Goal: Information Seeking & Learning: Find specific fact

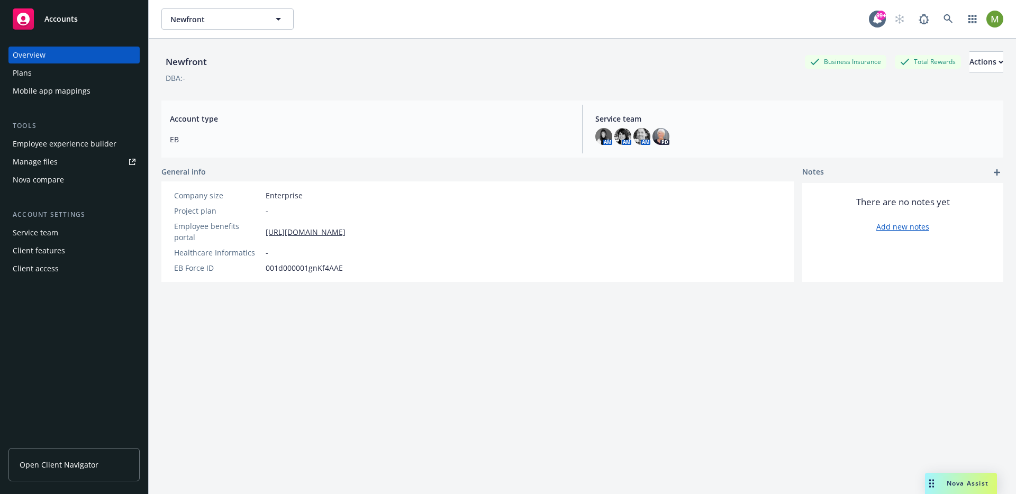
click at [44, 79] on div "Plans" at bounding box center [74, 73] width 123 height 17
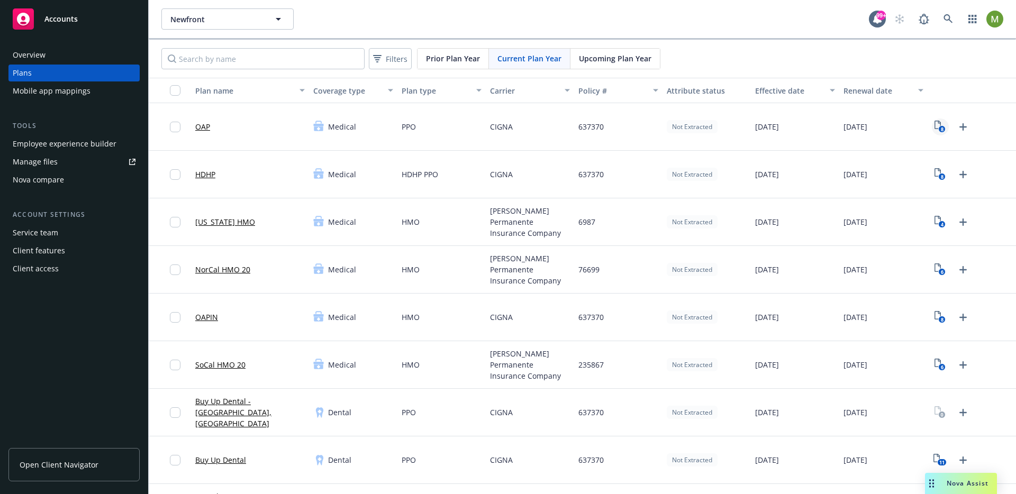
click at [941, 128] on text "8" at bounding box center [942, 129] width 3 height 7
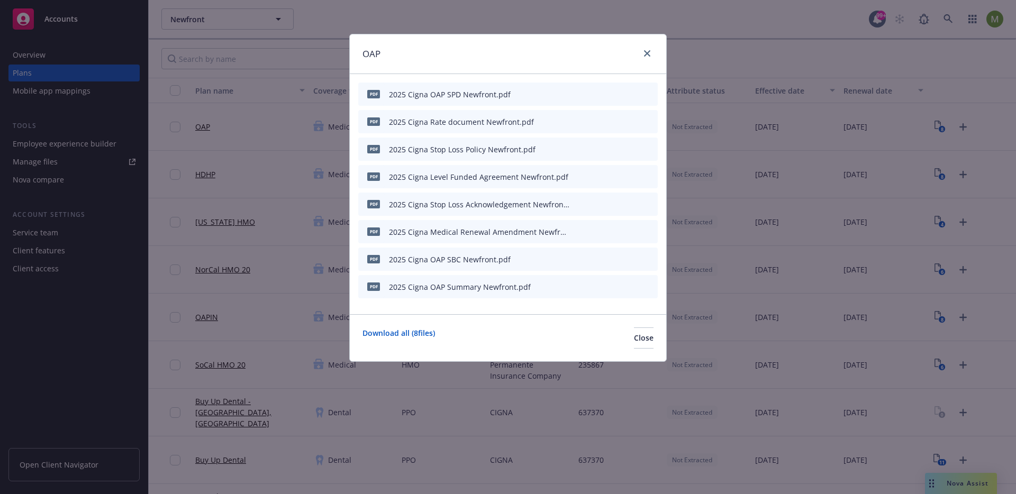
click at [455, 94] on div "2025 Cigna OAP SPD Newfront.pdf" at bounding box center [450, 94] width 122 height 11
click at [628, 93] on icon "preview file" at bounding box center [631, 93] width 10 height 7
click at [647, 52] on icon "close" at bounding box center [647, 53] width 6 height 6
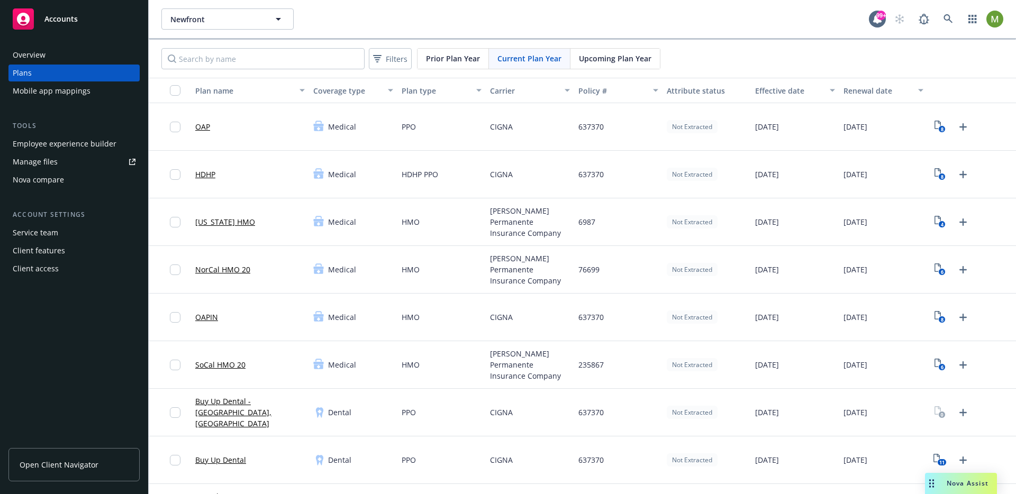
click at [957, 491] on div "Nova Assist" at bounding box center [961, 483] width 72 height 21
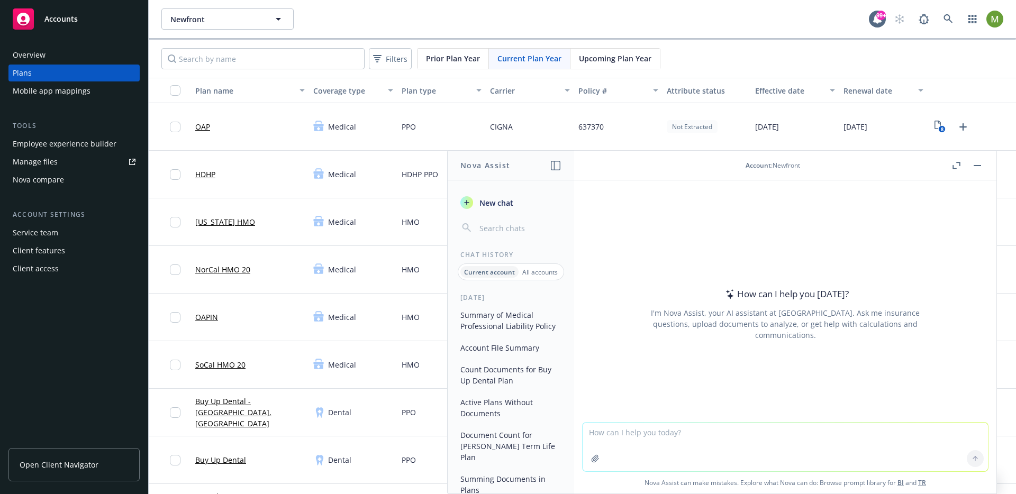
click at [633, 434] on textarea at bounding box center [786, 447] width 406 height 49
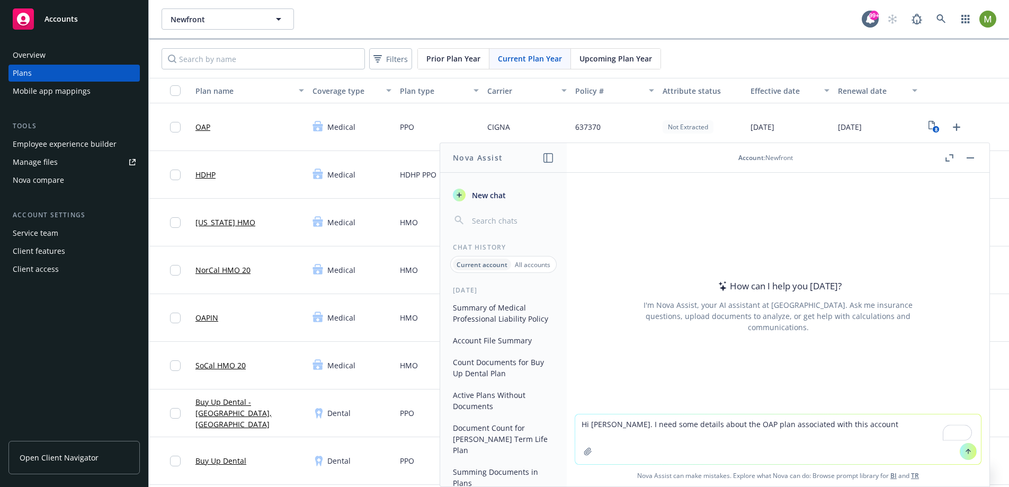
click at [858, 423] on textarea "Hi Nova. I need some details about the OAP plan associated with this account" at bounding box center [778, 439] width 406 height 50
type textarea "Hi Nova. I need some details about the OAP plan associated with this account. P…"
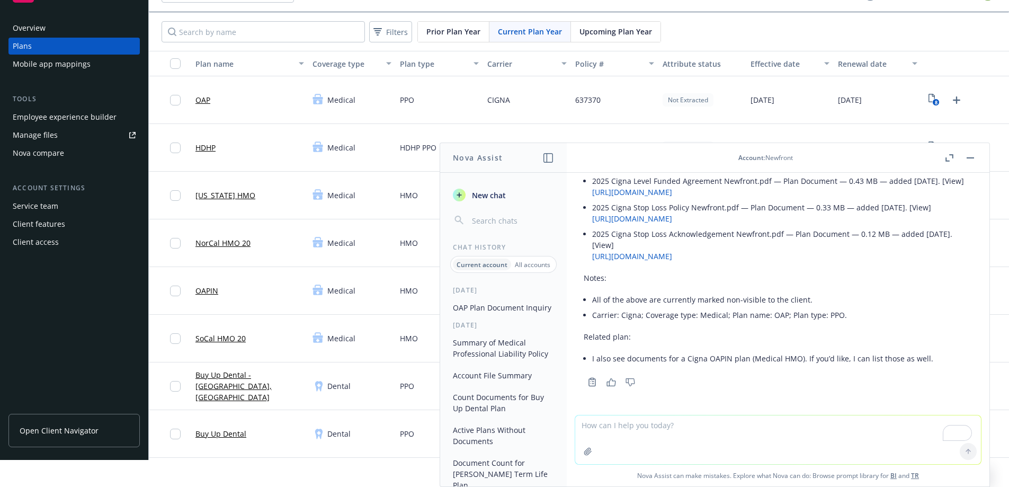
scroll to position [206, 0]
type textarea "D"
paste textarea "2025 Cigna OAP SPD Newfront.pdf"
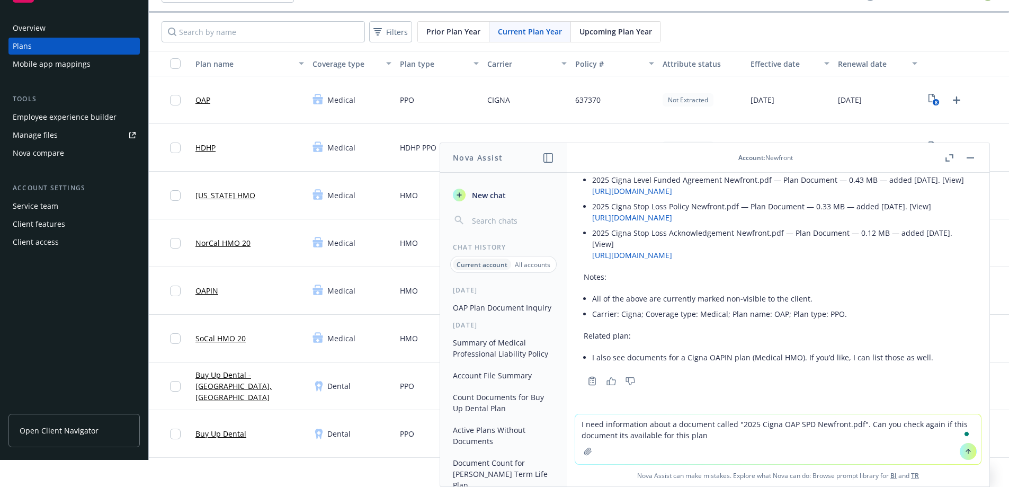
type textarea "I need information about a document called "2025 Cigna OAP SPD Newfront.pdf". C…"
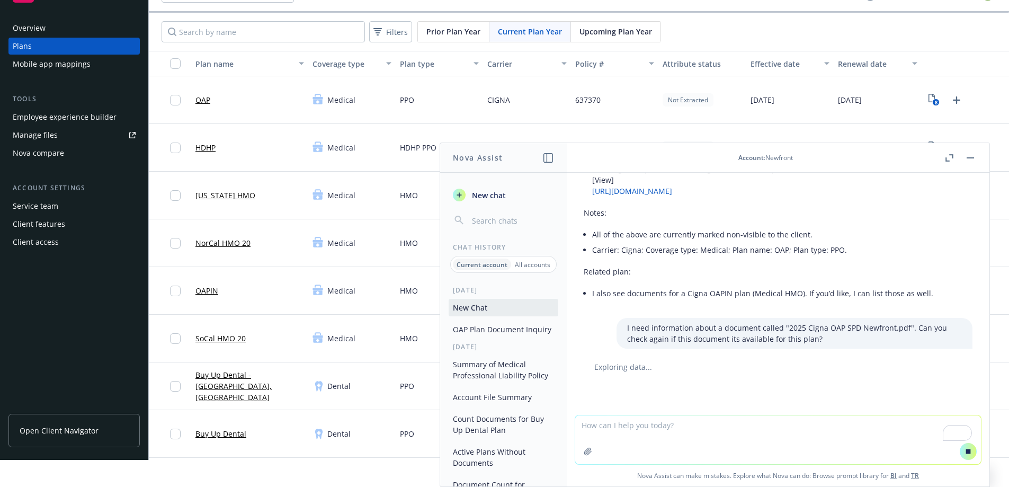
scroll to position [266, 0]
click at [638, 372] on div "Exploring data..." at bounding box center [777, 366] width 389 height 11
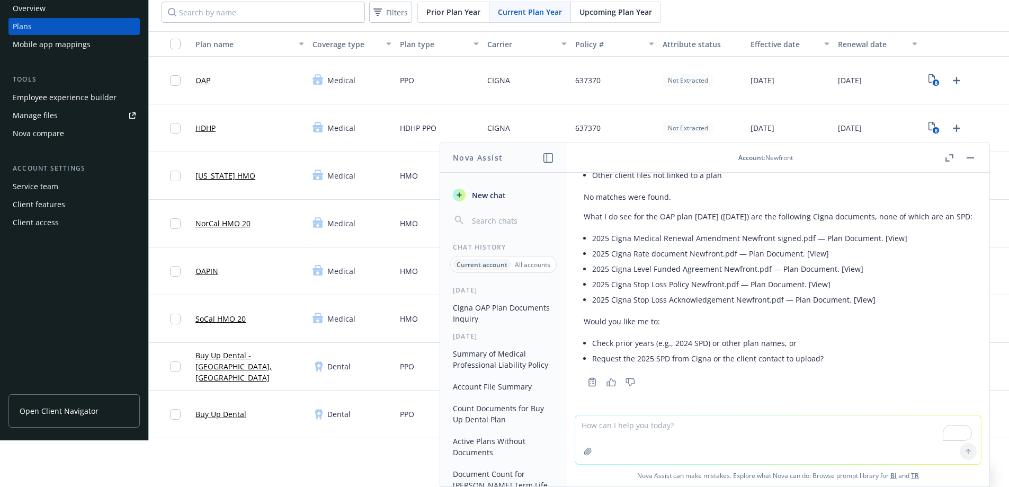
scroll to position [45, 0]
click at [630, 428] on textarea "To enrich screen reader interactions, please activate Accessibility in Grammarl…" at bounding box center [778, 439] width 406 height 49
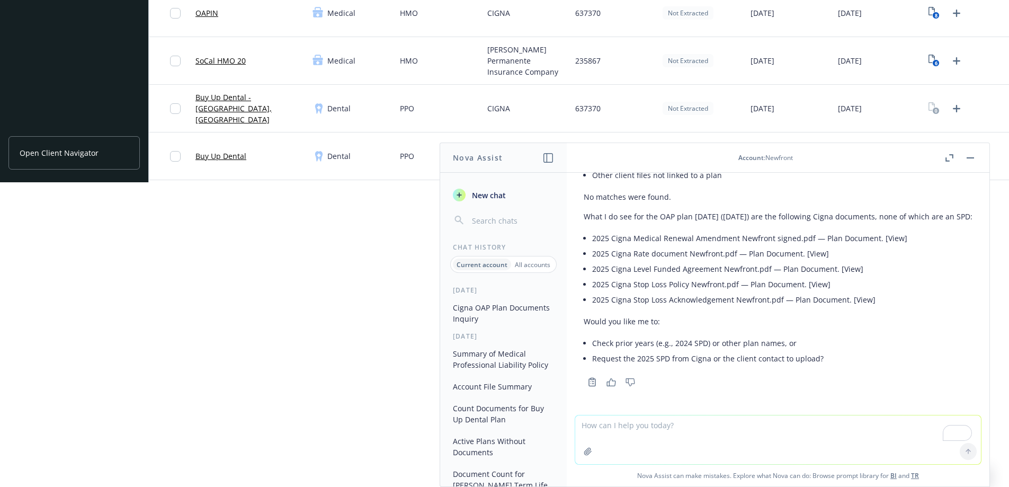
scroll to position [321, 5]
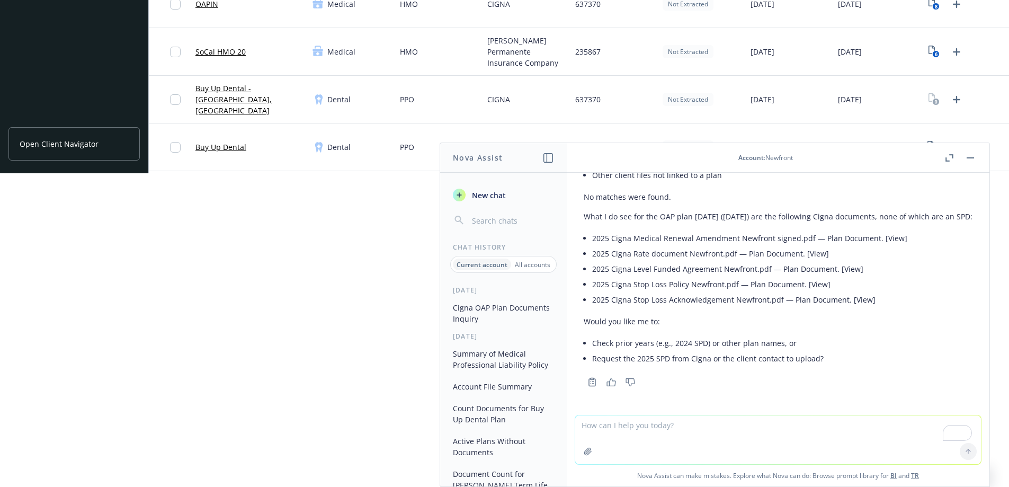
click at [641, 429] on textarea "To enrich screen reader interactions, please activate Accessibility in Grammarl…" at bounding box center [778, 439] width 406 height 49
type textarea "C"
drag, startPoint x: 808, startPoint y: 238, endPoint x: 593, endPoint y: 238, distance: 215.5
click at [593, 238] on li "2025 Cigna Medical Renewal Amendment Newfront signed.pdf — Plan Document. [View]" at bounding box center [782, 236] width 380 height 15
copy li "2025 Cigna Medical Renewal Amendment Newfront signed.pdf"
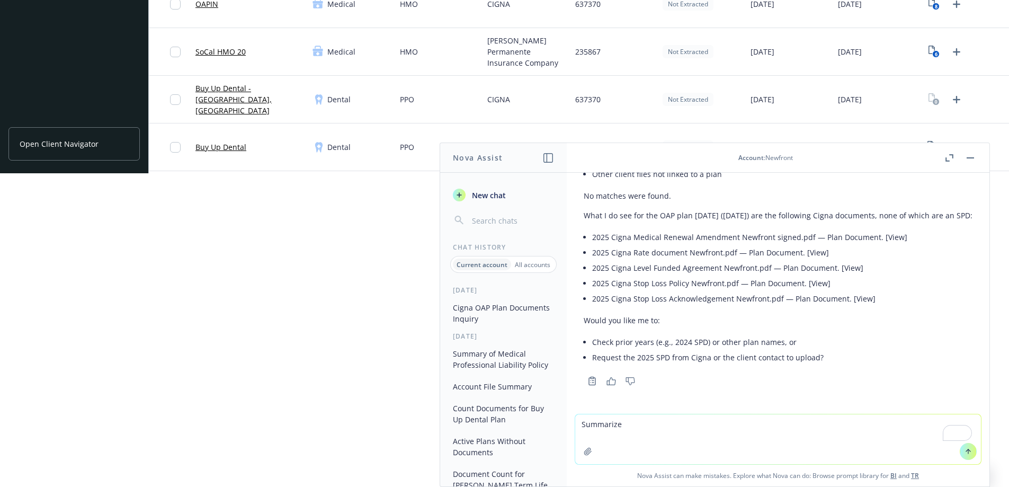
click at [618, 427] on textarea "Summarize" at bounding box center [778, 439] width 406 height 50
paste textarea "2025 Cigna Medical Renewal Amendment Newfront signed.pdf"
click at [677, 425] on textarea "Summarize document 2025 Cigna Medical Renewal Amendment Newfront signed"" at bounding box center [778, 439] width 406 height 50
click at [657, 424] on textarea "Summarize document 2025 Cigna Medical Renewal Amendment Newfront signed"" at bounding box center [778, 439] width 406 height 50
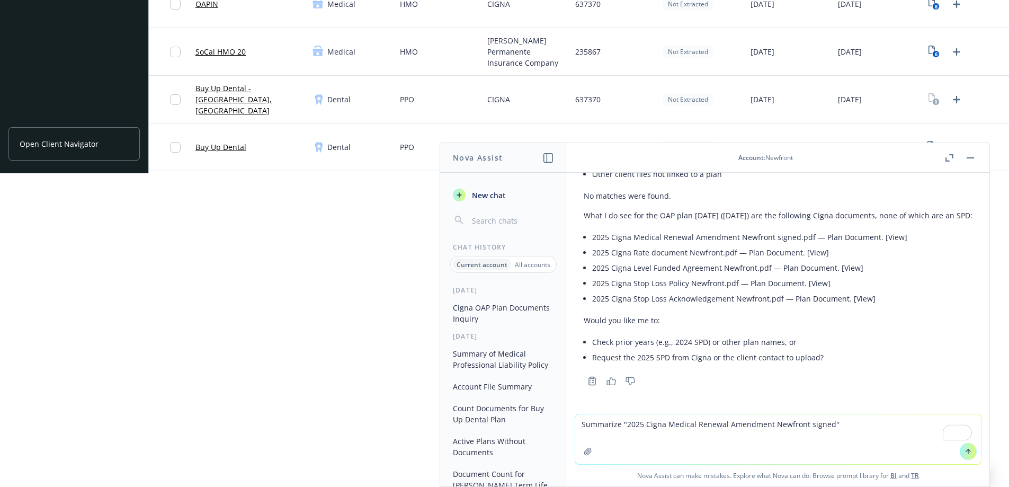
click at [843, 421] on textarea "Summarize "2025 Cigna Medical Renewal Amendment Newfront signed"" at bounding box center [778, 439] width 406 height 50
click at [622, 424] on textarea "Summarize "2025 Cigna Medical Renewal Amendment Newfront signed" at bounding box center [778, 439] width 406 height 50
click at [835, 428] on textarea "Summarize 2025 Cigna Medical Renewal Amendment Newfront signed" at bounding box center [778, 439] width 406 height 50
type textarea "Summarize 2025 Cigna Medical Renewal Amendment Newfront signed, please. I need …"
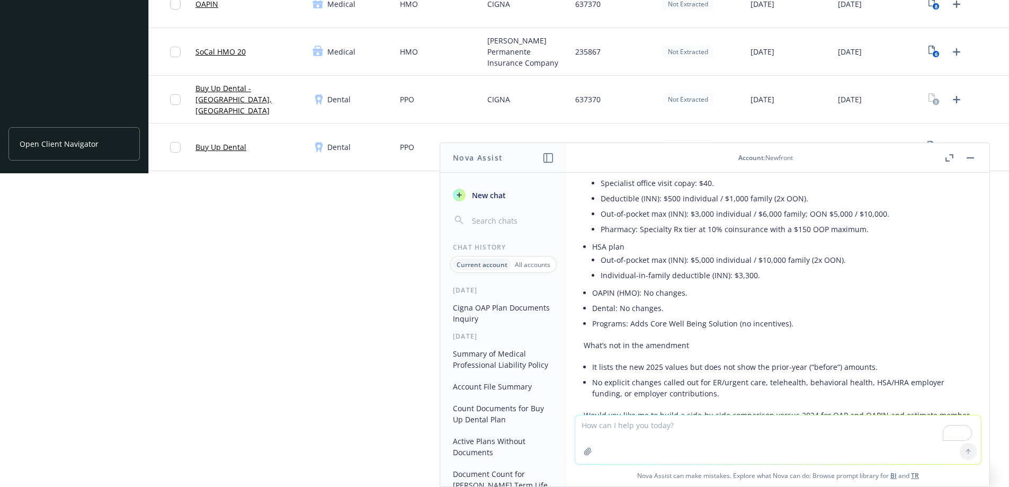
scroll to position [911, 0]
click at [723, 205] on li "Deductible (INN): $500 individual / $1,000 family (2x OON)." at bounding box center [786, 197] width 372 height 15
drag, startPoint x: 754, startPoint y: 259, endPoint x: 609, endPoint y: 262, distance: 145.1
click at [609, 188] on li "Specialist office visit copay: $40." at bounding box center [786, 180] width 372 height 15
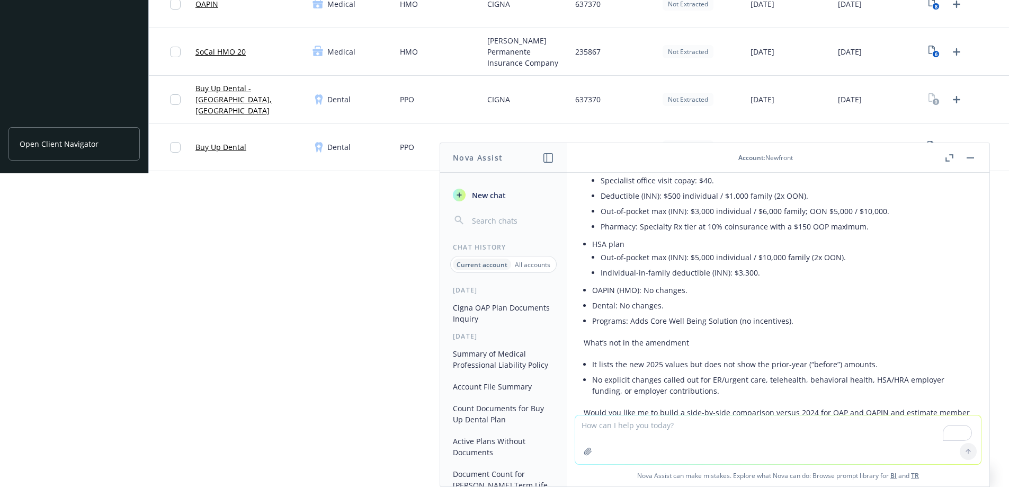
click at [621, 203] on li "Deductible (INN): $500 individual / $1,000 family (2x OON)." at bounding box center [786, 195] width 372 height 15
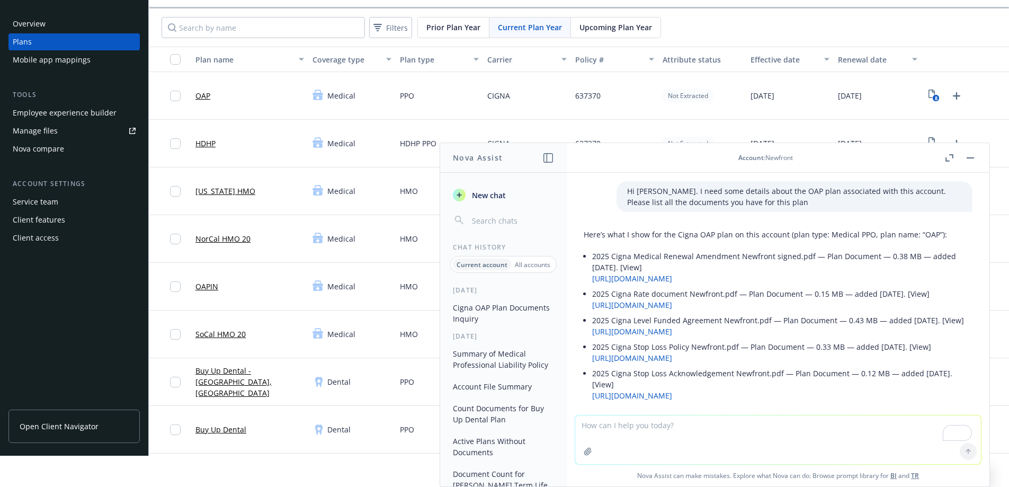
scroll to position [0, 4]
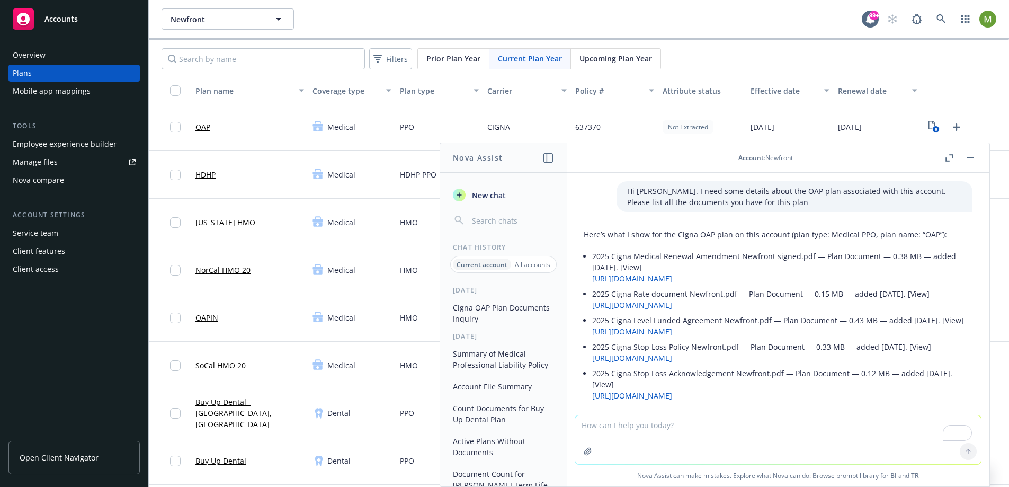
drag, startPoint x: 736, startPoint y: 204, endPoint x: 731, endPoint y: 203, distance: 5.4
click at [736, 204] on p "Hi Nova. I need some details about the OAP plan associated with this account. P…" at bounding box center [794, 196] width 335 height 22
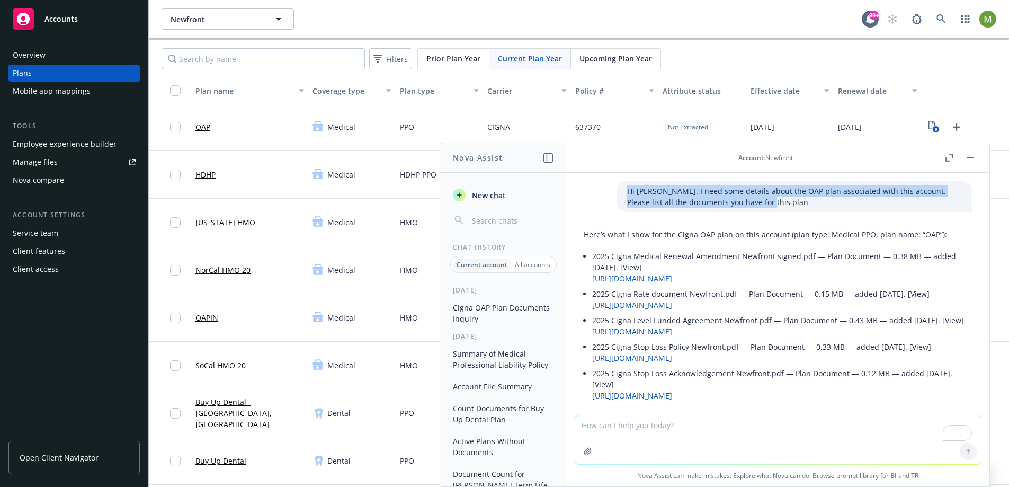
drag, startPoint x: 728, startPoint y: 202, endPoint x: 606, endPoint y: 191, distance: 122.8
click at [616, 191] on div "Hi Nova. I need some details about the OAP plan associated with this account. P…" at bounding box center [794, 196] width 356 height 31
copy p "Hi Nova. I need some details about the OAP plan associated with this account. P…"
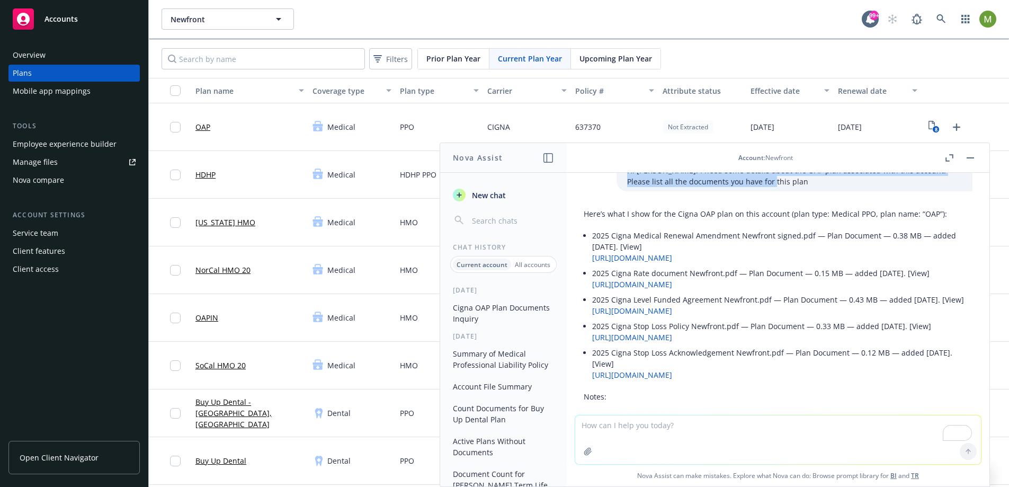
scroll to position [0, 0]
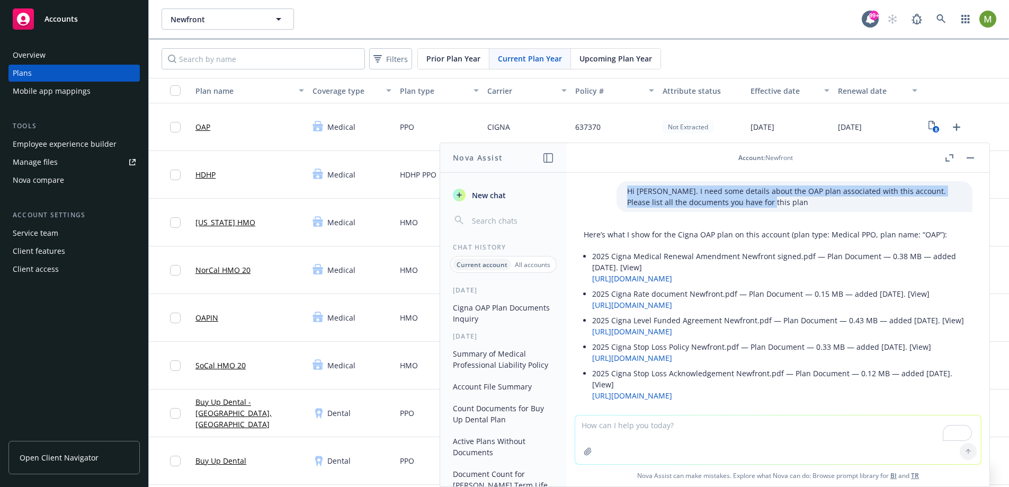
drag, startPoint x: 887, startPoint y: 370, endPoint x: 583, endPoint y: 237, distance: 331.4
click at [583, 237] on div "Here’s what I show for the Cigna OAP plan on this account (plan type: Medical P…" at bounding box center [777, 366] width 389 height 285
copy div "Here’s what I show for the Cigna OAP plan on this account (plan type: Medical P…"
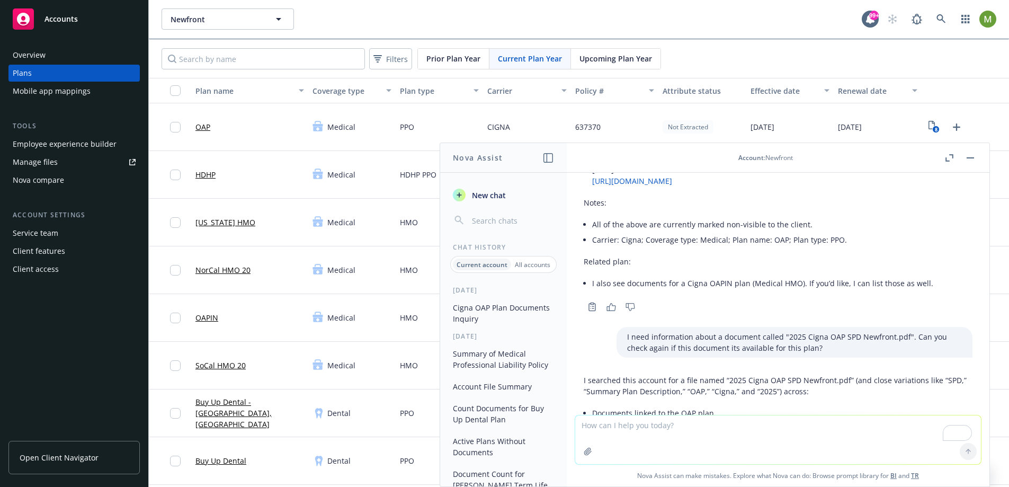
scroll to position [231, 0]
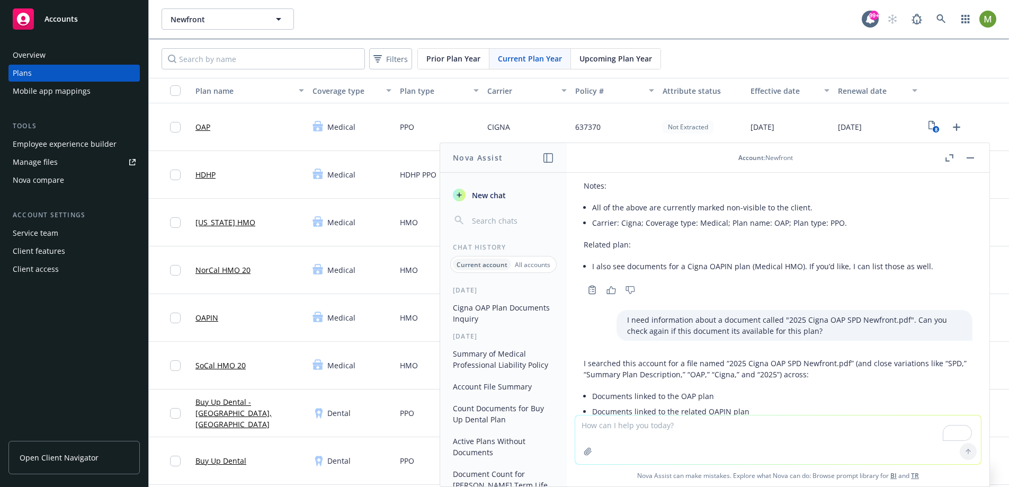
click at [811, 274] on li "I also see documents for a Cigna OAPIN plan (Medical HMO). If you’d like, I can…" at bounding box center [782, 265] width 380 height 15
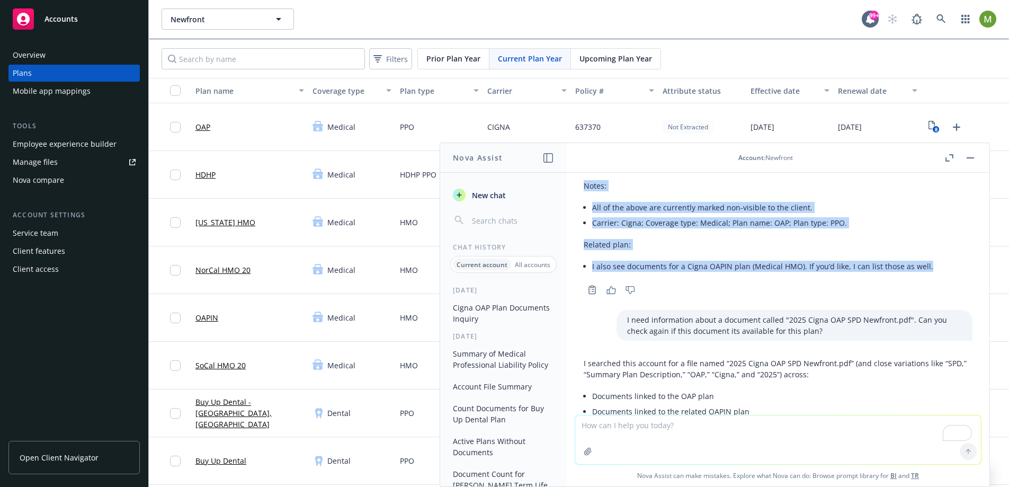
drag, startPoint x: 929, startPoint y: 334, endPoint x: 582, endPoint y: 255, distance: 355.2
click at [582, 255] on div "Here’s what I show for the Cigna OAP plan on this account (plan type: Medical P…" at bounding box center [778, 145] width 406 height 304
copy div "Notes: All of the above are currently marked non-visible to the client. Carrier…"
click at [716, 250] on p "Related plan:" at bounding box center [777, 244] width 389 height 11
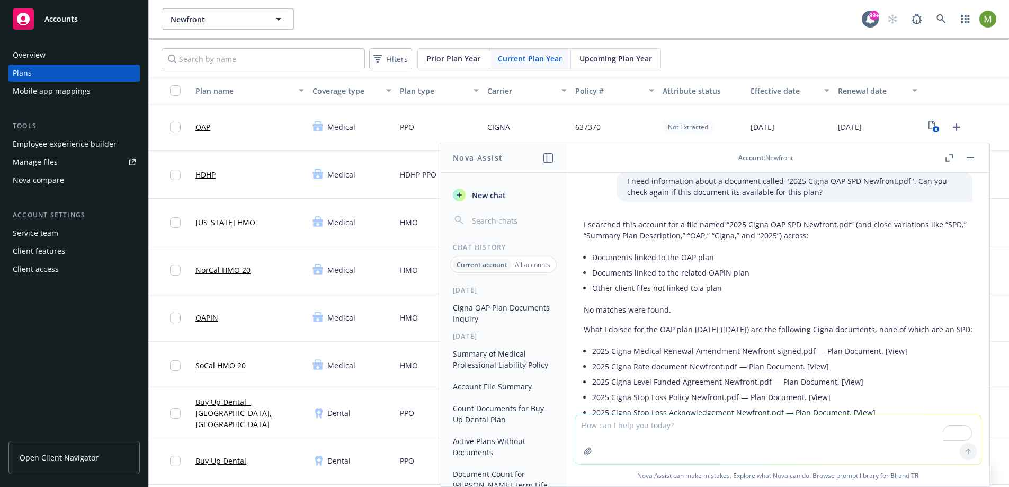
scroll to position [382, 0]
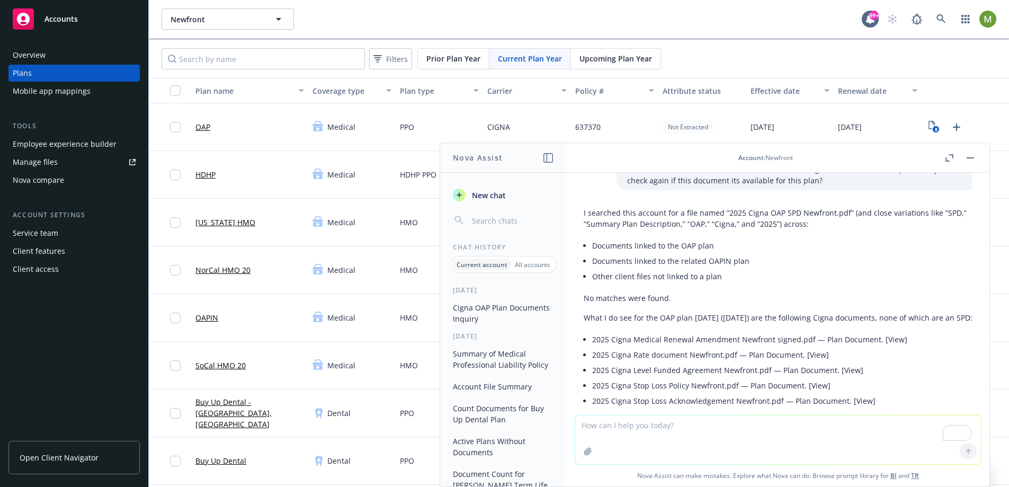
click at [783, 263] on div "Hi Nova. I need some details about the OAP plan associated with this account. P…" at bounding box center [777, 294] width 422 height 242
drag, startPoint x: 780, startPoint y: 249, endPoint x: 608, endPoint y: 238, distance: 173.0
click at [616, 190] on div "I need information about a document called "2025 Cigna OAP SPD Newfront.pdf". C…" at bounding box center [794, 174] width 356 height 31
copy p "I need information about a document called "2025 Cigna OAP SPD Newfront.pdf". C…"
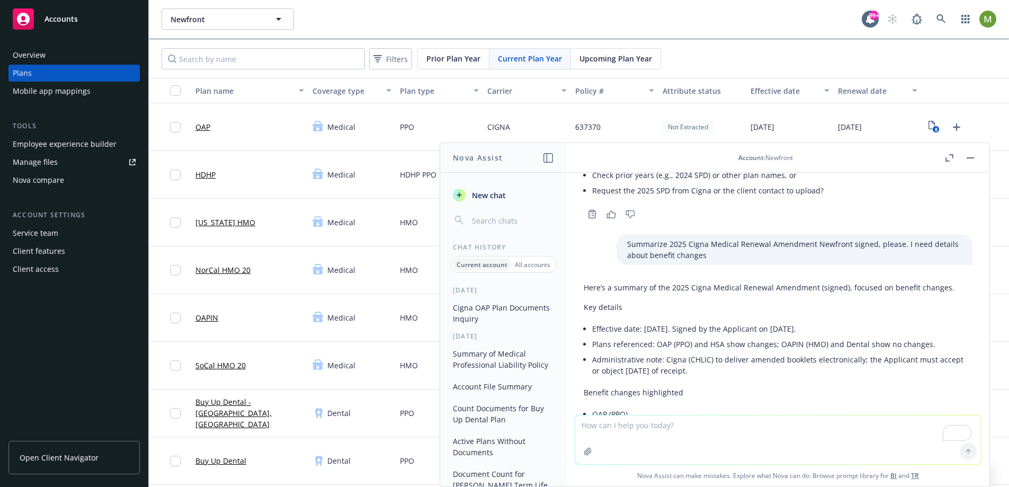
scroll to position [690, 0]
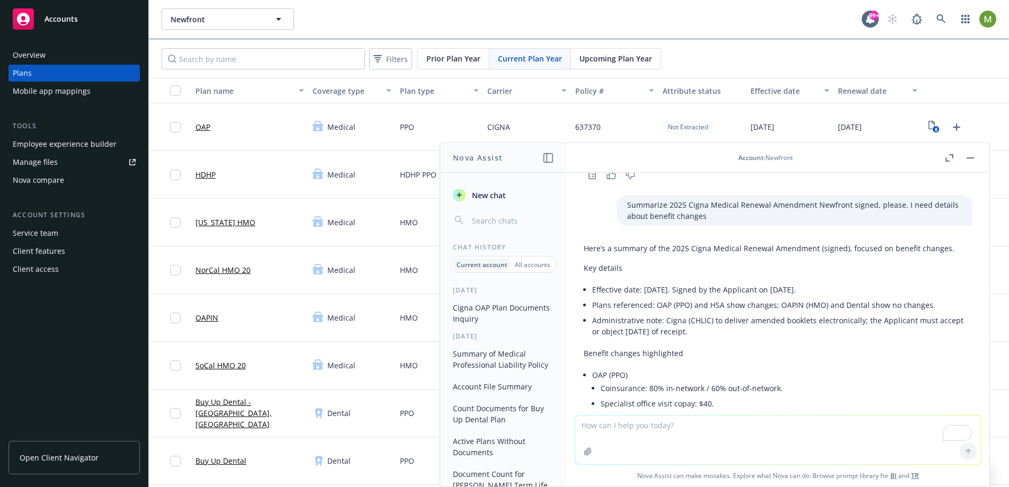
drag, startPoint x: 700, startPoint y: 298, endPoint x: 689, endPoint y: 293, distance: 11.9
click at [700, 221] on p "Summarize 2025 Cigna Medical Renewal Amendment Newfront signed, please. I need …" at bounding box center [794, 210] width 335 height 22
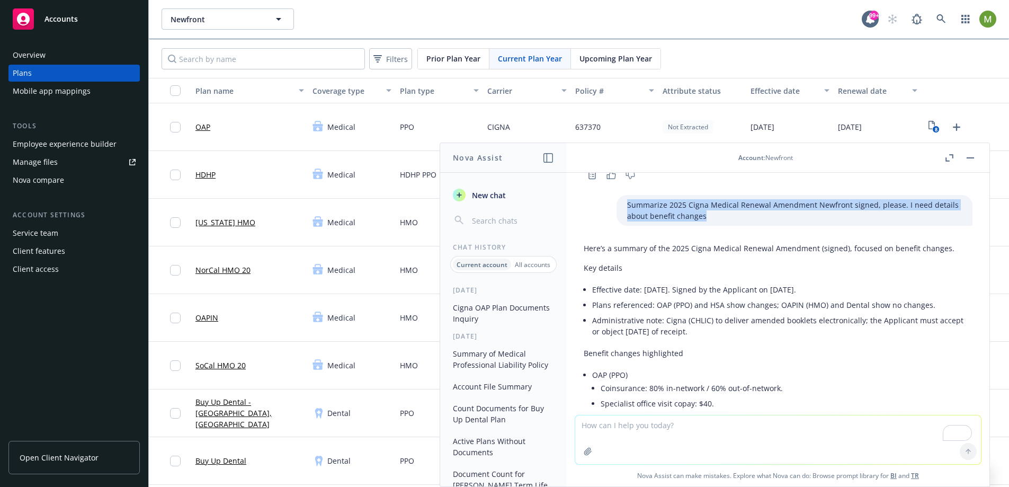
drag, startPoint x: 691, startPoint y: 295, endPoint x: 611, endPoint y: 283, distance: 80.9
click at [627, 221] on p "Summarize 2025 Cigna Medical Renewal Amendment Newfront signed, please. I need …" at bounding box center [794, 210] width 335 height 22
copy p "Summarize 2025 Cigna Medical Renewal Amendment Newfront signed, please. I need …"
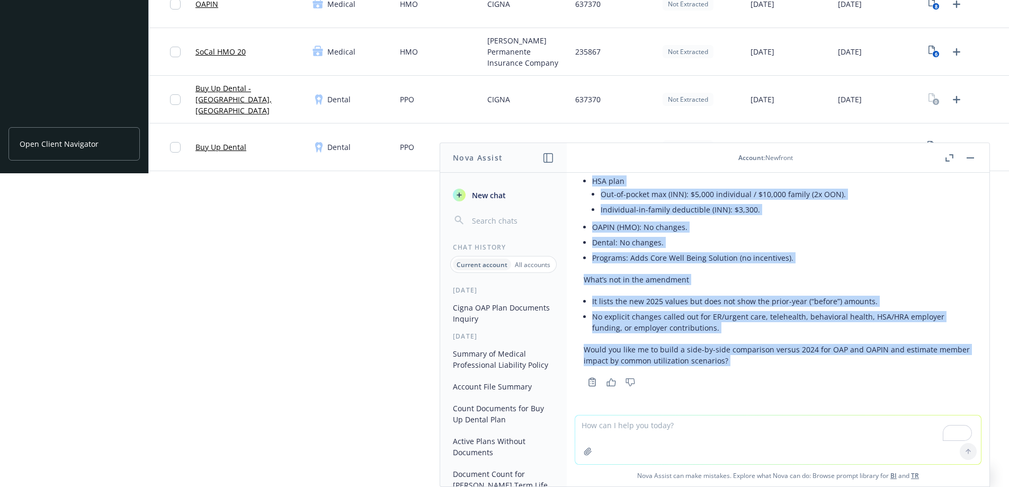
scroll to position [1054, 0]
drag, startPoint x: 583, startPoint y: 317, endPoint x: 711, endPoint y: 409, distance: 157.4
click at [711, 409] on div "Hi Nova. I need some details about the OAP plan associated with this account. P…" at bounding box center [777, 294] width 422 height 242
copy div "Here’s a summary of the 2025 Cigna Medical Renewal Amendment (signed), focused …"
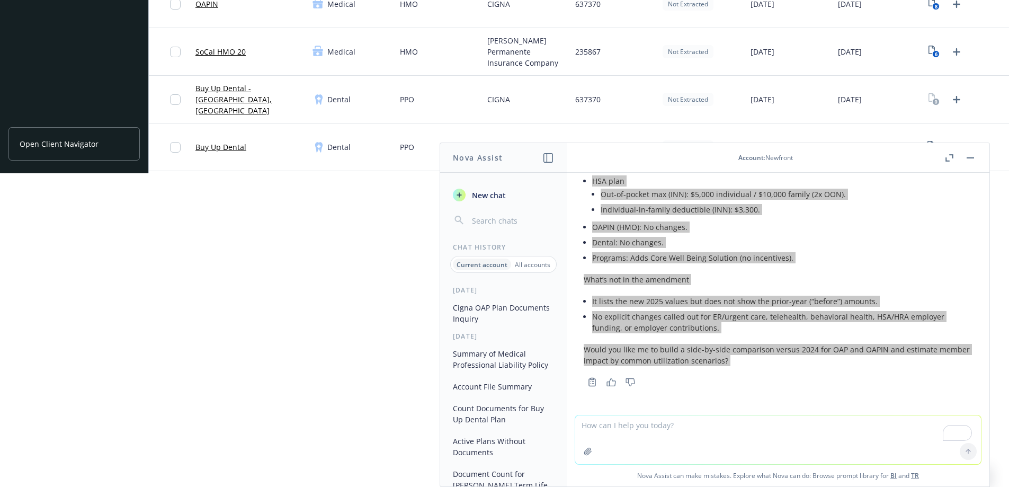
copy div "Here’s a summary of the 2025 Cigna Medical Renewal Amendment (signed), focused …"
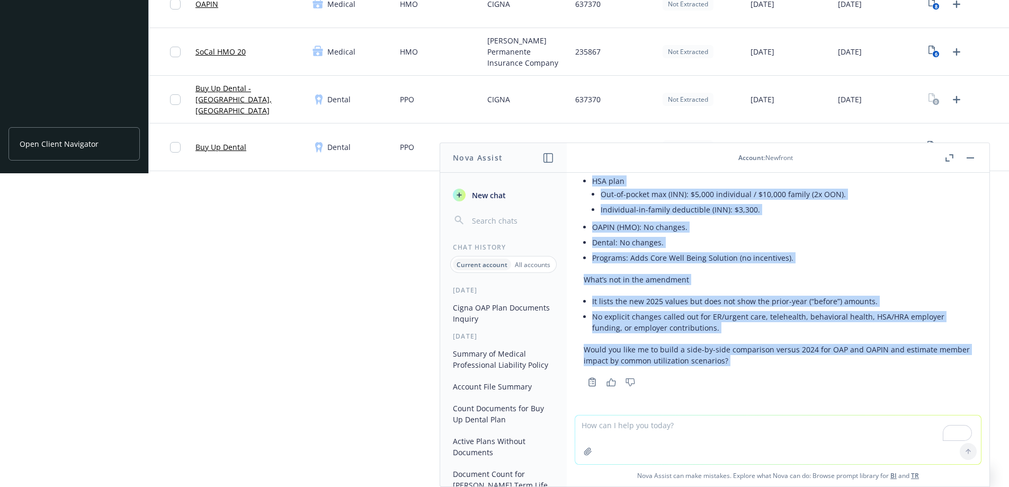
click at [613, 382] on icon "button" at bounding box center [611, 382] width 10 height 8
click at [591, 382] on icon "Copy to clipboard" at bounding box center [592, 382] width 10 height 10
click at [724, 232] on li "OAPIN (HMO): No changes." at bounding box center [782, 226] width 380 height 15
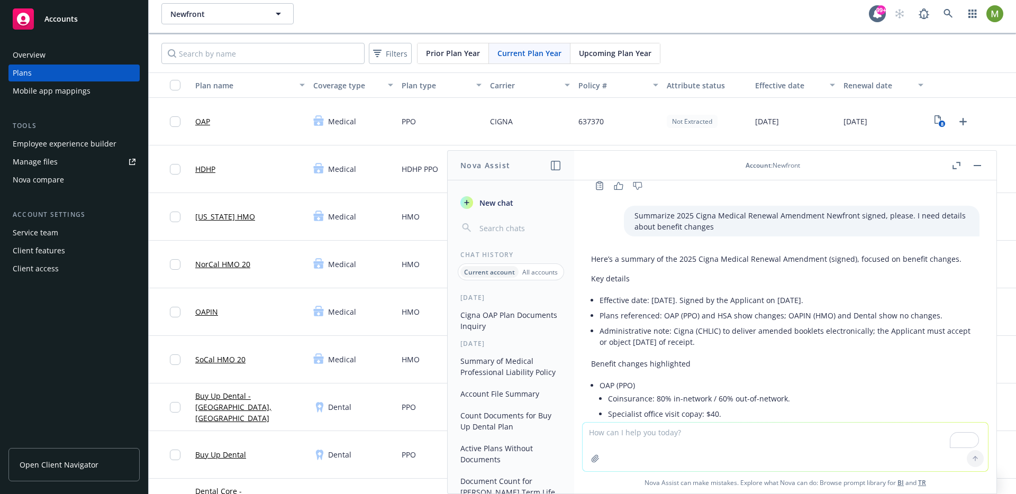
scroll to position [6, 0]
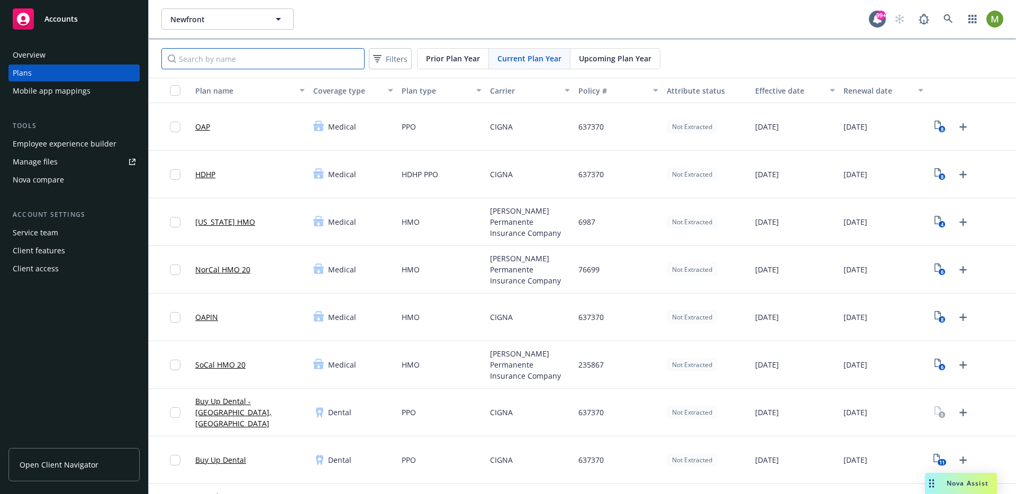
click at [251, 60] on input "Search by name" at bounding box center [262, 58] width 203 height 21
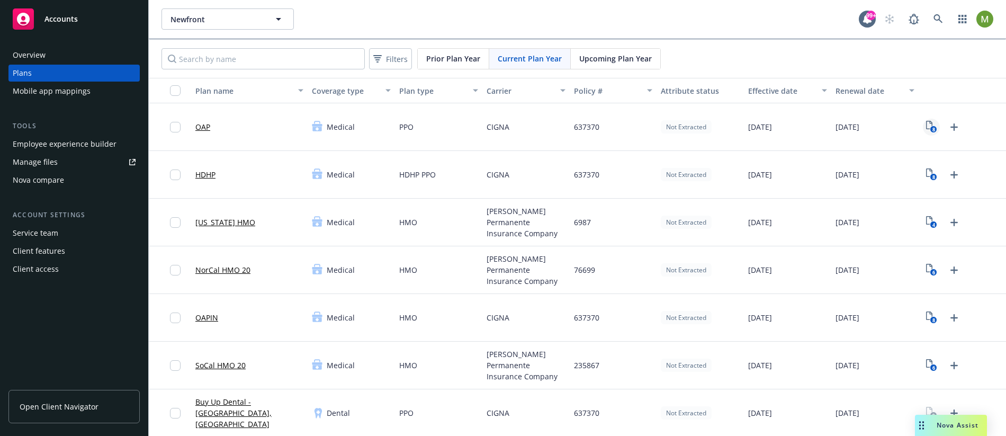
click at [932, 127] on text "8" at bounding box center [933, 129] width 3 height 7
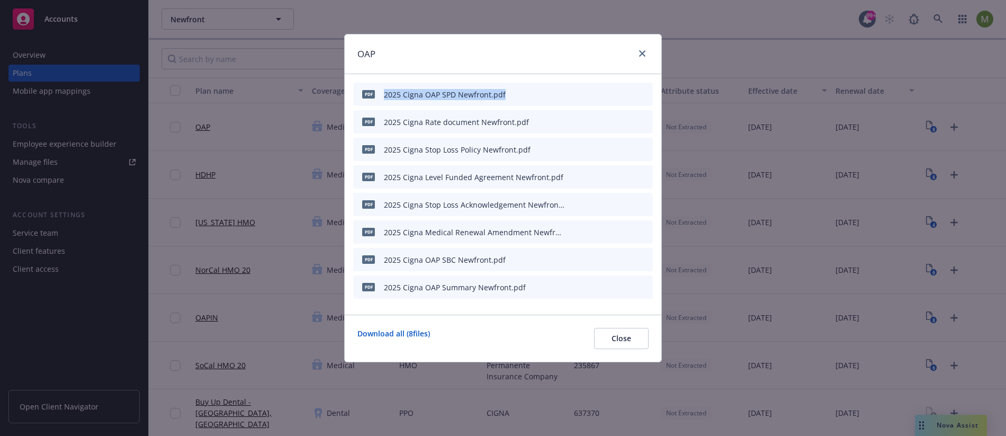
drag, startPoint x: 507, startPoint y: 92, endPoint x: 384, endPoint y: 92, distance: 123.4
click at [384, 92] on div "pdf 2025 Cigna OAP SPD Newfront.pdf" at bounding box center [503, 94] width 300 height 23
copy div "2025 Cigna OAP SPD Newfront.pdf"
click at [468, 165] on div "pdf 2025 Cigna Level Funded Agreement Newfront.pdf" at bounding box center [503, 176] width 300 height 23
click at [570, 231] on icon "button" at bounding box center [571, 232] width 6 height 6
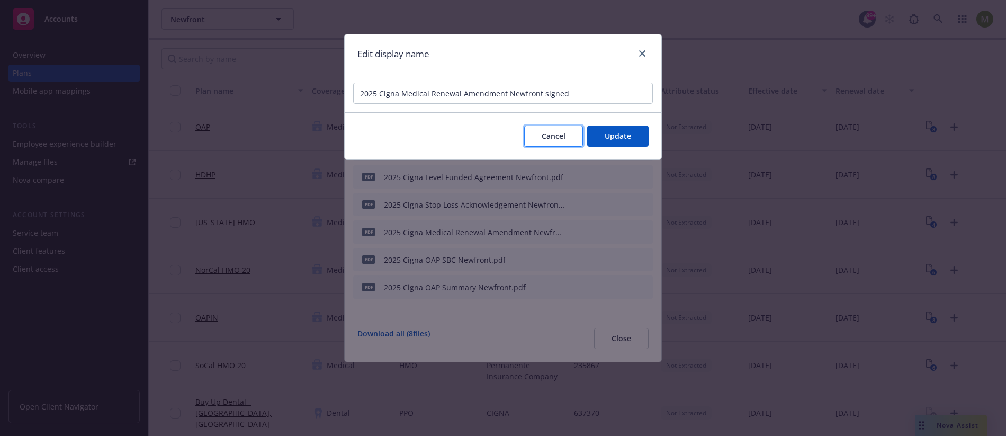
click at [553, 135] on span "Cancel" at bounding box center [554, 136] width 24 height 10
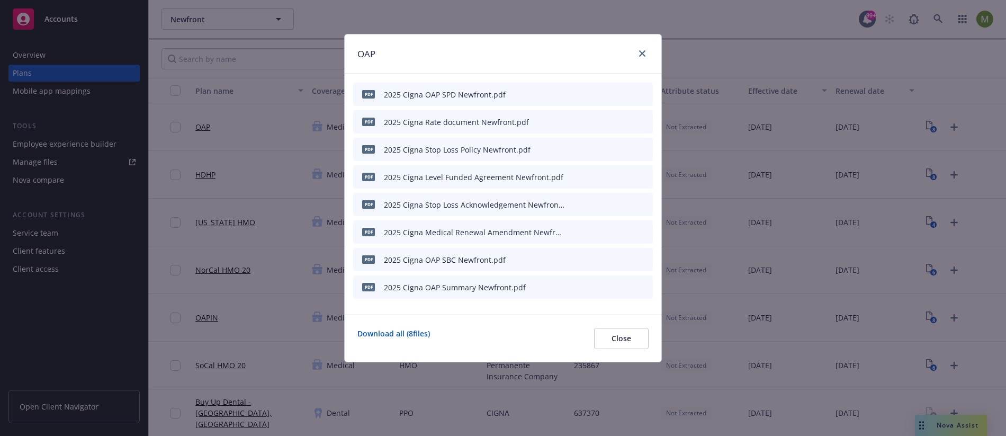
click at [628, 230] on icon "preview file" at bounding box center [626, 231] width 10 height 7
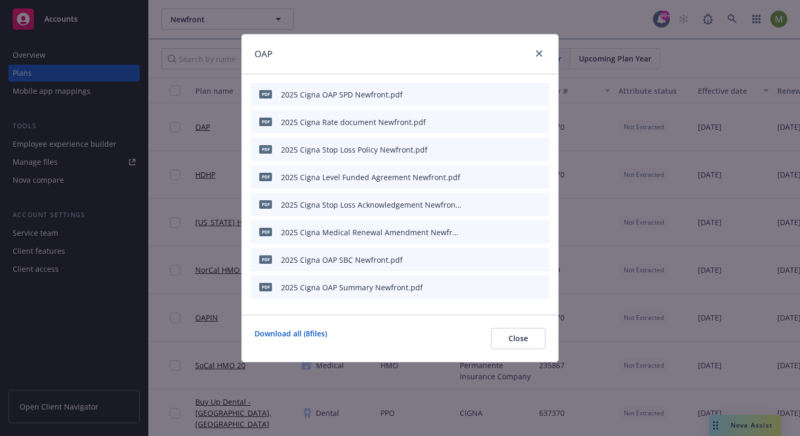
click at [405, 107] on div "pdf 2025 Cigna OAP SPD Newfront.pdf pdf 2025 Cigna Rate document Newfront.pdf p…" at bounding box center [400, 191] width 300 height 216
drag, startPoint x: 407, startPoint y: 93, endPoint x: 268, endPoint y: 94, distance: 138.7
click at [268, 94] on div "pdf 2025 Cigna OAP SPD Newfront.pdf" at bounding box center [400, 94] width 300 height 23
copy div "f 2025 Cigna OAP SPD Newfront.pdf"
drag, startPoint x: 411, startPoint y: 258, endPoint x: 300, endPoint y: 258, distance: 110.7
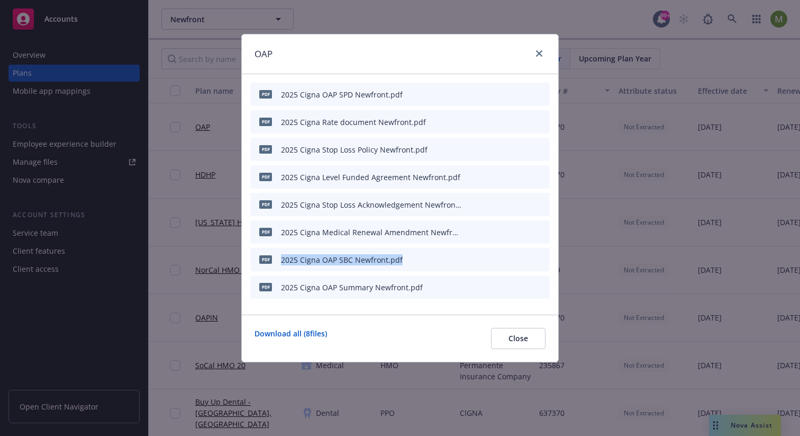
click at [276, 259] on div "pdf 2025 Cigna OAP SBC Newfront.pdf" at bounding box center [400, 259] width 300 height 23
copy div "2025 Cigna OAP SBC Newfront.pdf"
drag, startPoint x: 427, startPoint y: 287, endPoint x: 273, endPoint y: 287, distance: 153.5
click at [273, 287] on div "pdf 2025 Cigna OAP Summary Newfront.pdf" at bounding box center [400, 286] width 300 height 23
copy div "2025 Cigna OAP Summary Newfront.pdf"
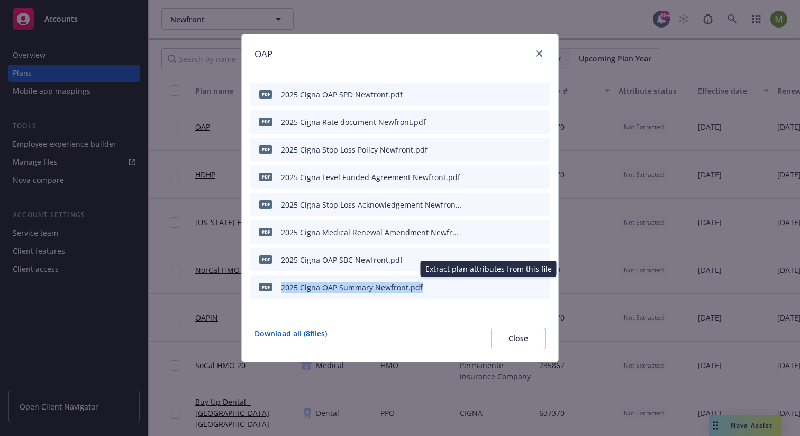
click at [489, 286] on icon "start extraction" at bounding box center [486, 286] width 13 height 13
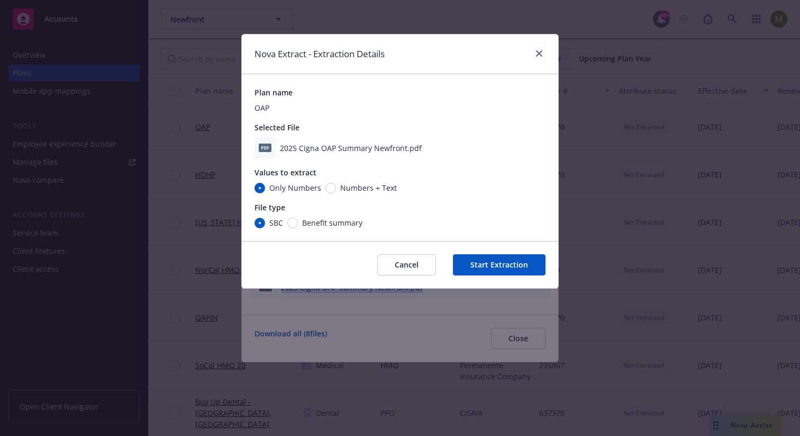
click at [418, 269] on button "Cancel" at bounding box center [406, 264] width 59 height 21
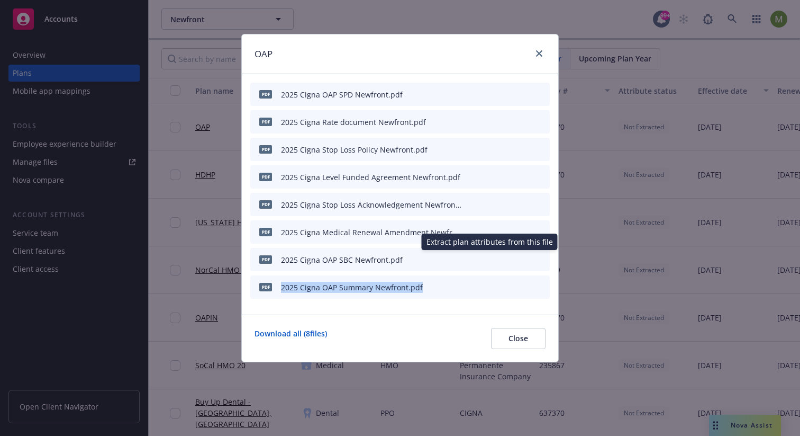
click at [487, 259] on icon "start extraction" at bounding box center [486, 259] width 13 height 13
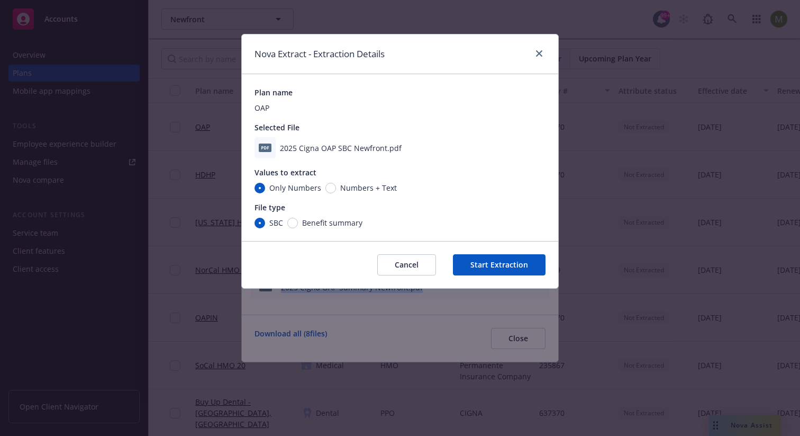
click at [422, 262] on button "Cancel" at bounding box center [406, 264] width 59 height 21
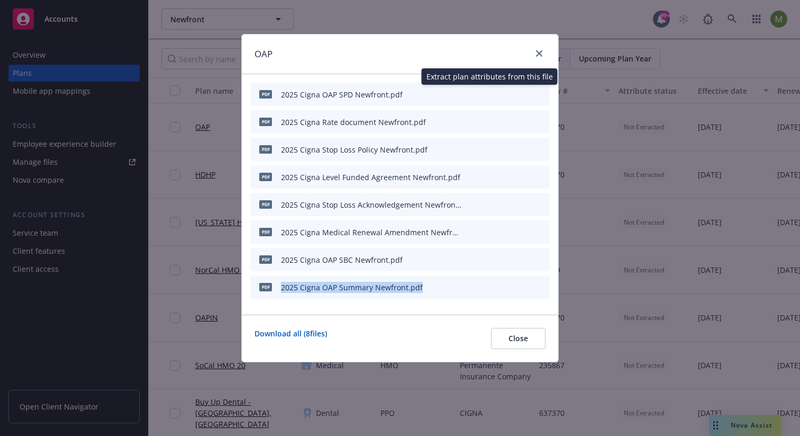
click at [489, 93] on icon "start extraction" at bounding box center [486, 93] width 13 height 13
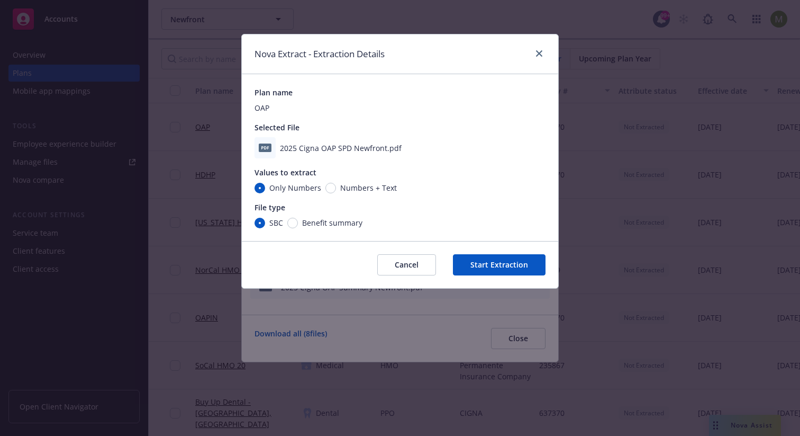
click at [350, 225] on span "Benefit summary" at bounding box center [332, 222] width 60 height 11
click at [298, 225] on input "Benefit summary" at bounding box center [292, 223] width 11 height 11
radio input "true"
click at [523, 267] on button "Start Extraction" at bounding box center [499, 264] width 93 height 21
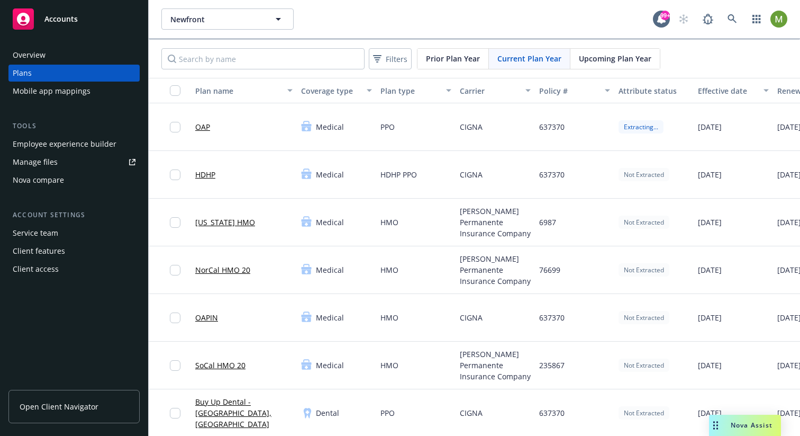
click at [649, 128] on div "Extracting..." at bounding box center [641, 126] width 45 height 13
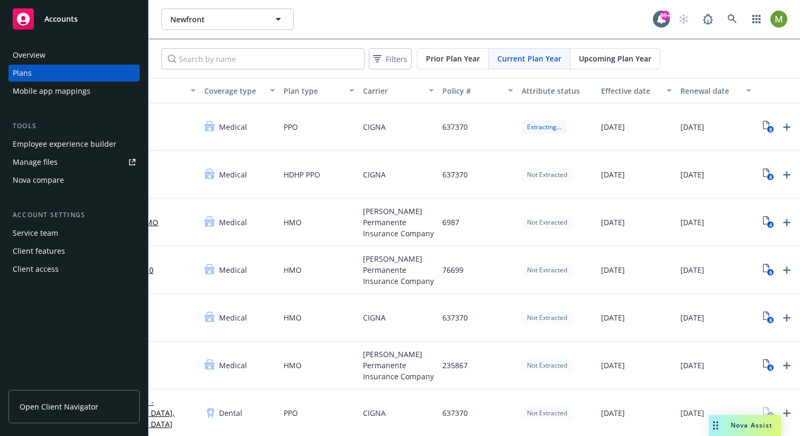
scroll to position [0, 140]
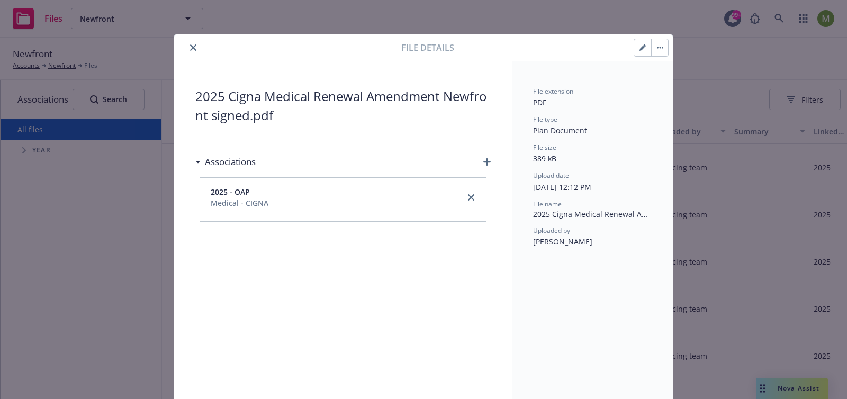
click at [190, 49] on icon "close" at bounding box center [193, 47] width 6 height 6
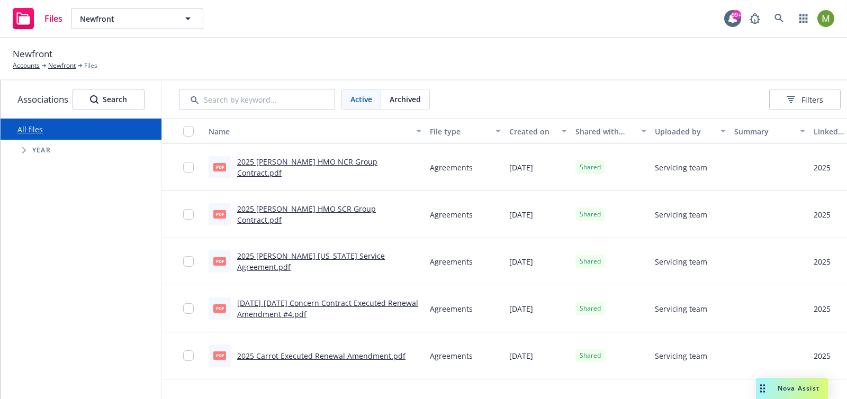
click at [37, 130] on link "All files" at bounding box center [29, 129] width 25 height 10
click at [25, 149] on icon "Tree Example" at bounding box center [24, 150] width 4 height 6
click at [65, 288] on span "2025" at bounding box center [68, 290] width 17 height 11
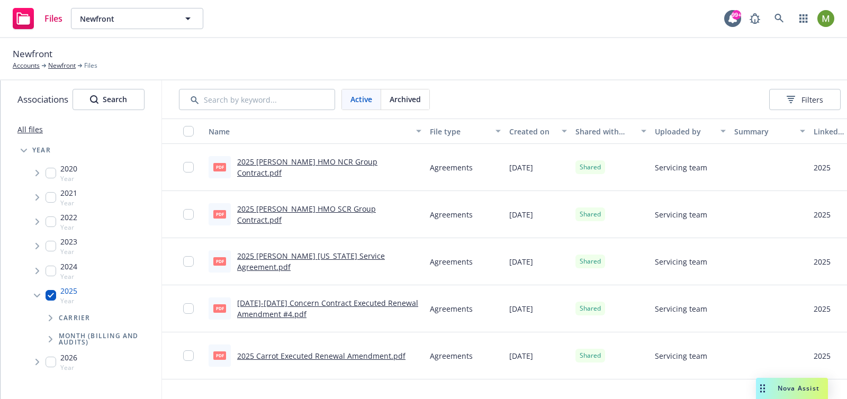
click at [55, 338] on span "Tree Example" at bounding box center [50, 339] width 17 height 17
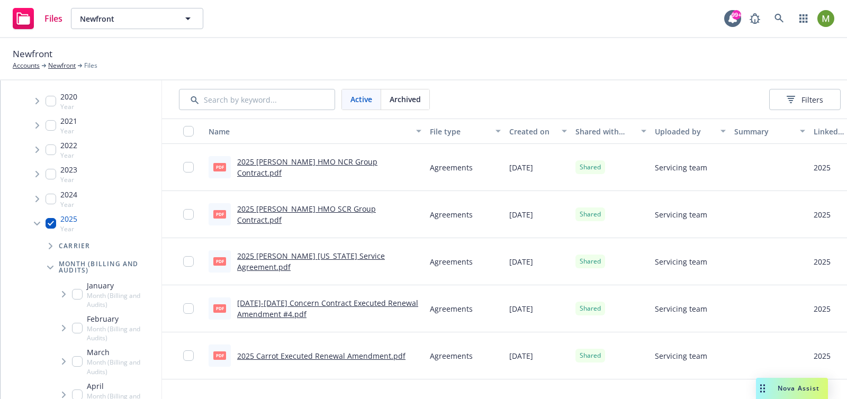
scroll to position [73, 0]
click at [52, 264] on span "Tree Example" at bounding box center [50, 266] width 17 height 17
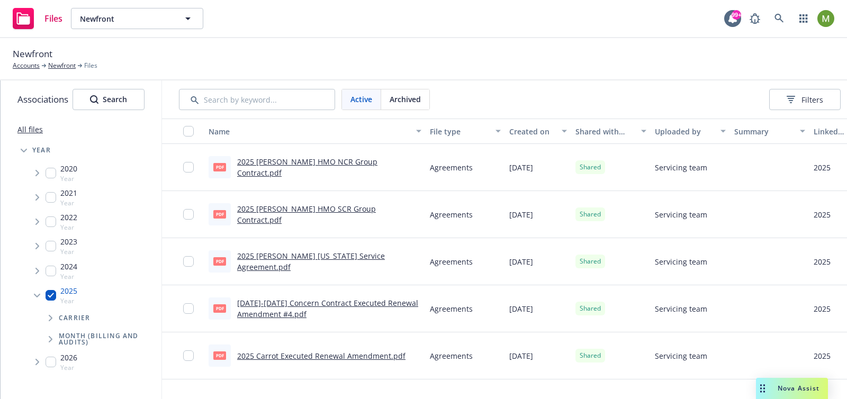
scroll to position [0, 0]
click at [53, 320] on span "Tree Example" at bounding box center [50, 318] width 17 height 17
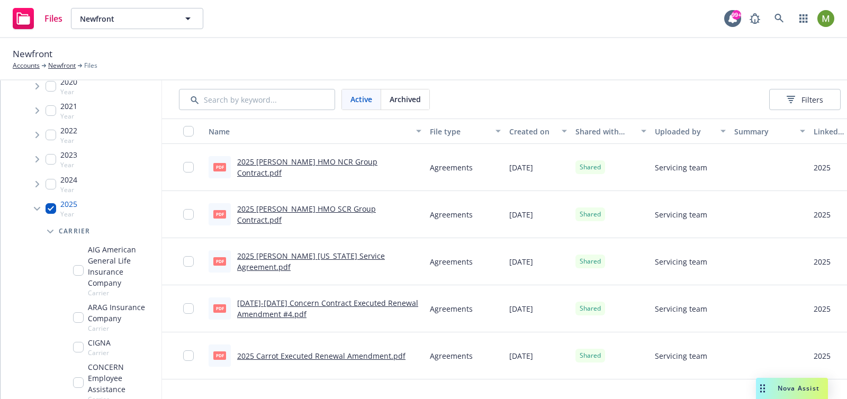
scroll to position [88, 0]
click at [102, 336] on span "CIGNA" at bounding box center [99, 341] width 23 height 11
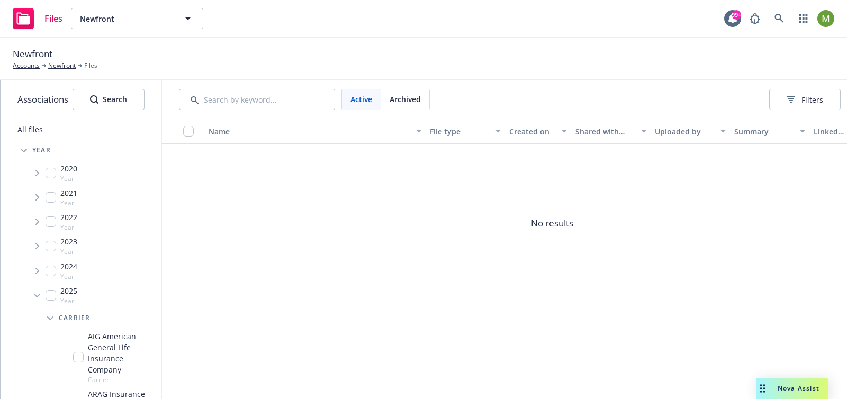
scroll to position [142, 0]
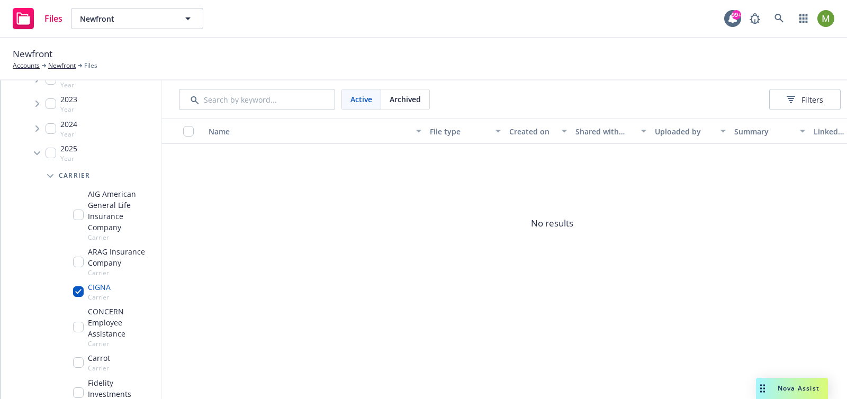
click at [78, 286] on input "Tree Example" at bounding box center [78, 291] width 11 height 11
checkbox input "false"
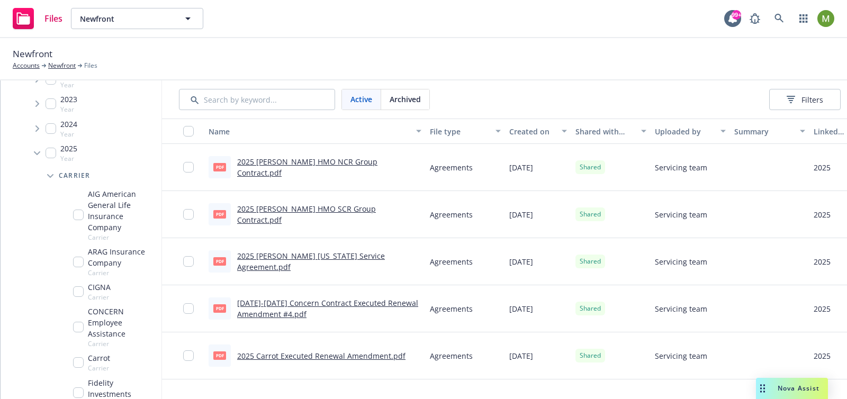
click at [37, 151] on icon "Tree Example" at bounding box center [37, 153] width 6 height 4
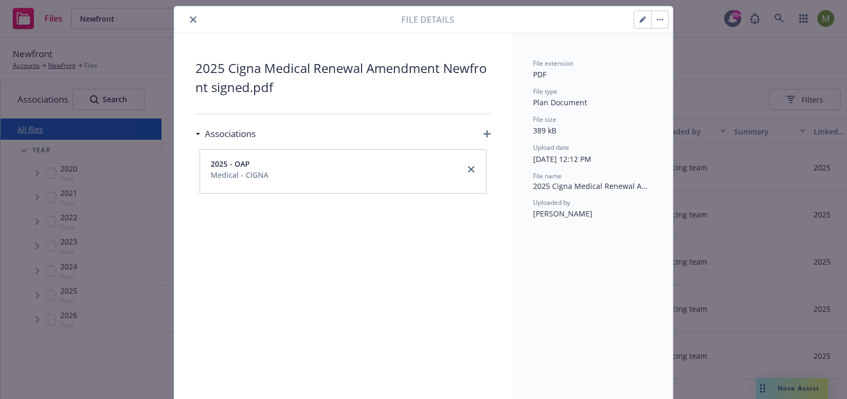
scroll to position [26, 0]
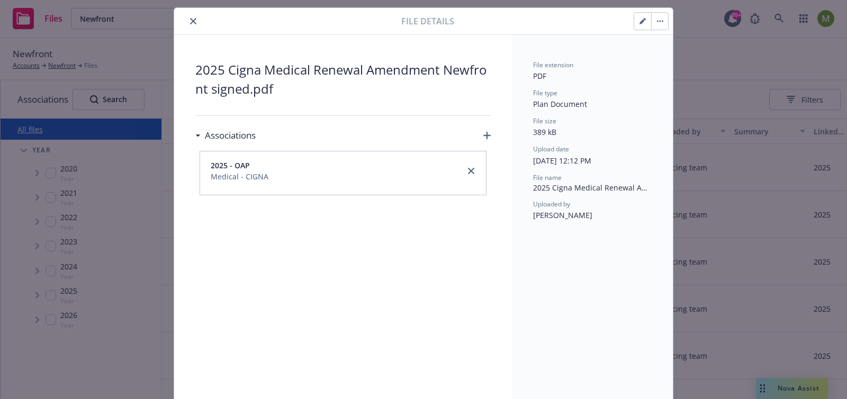
click at [215, 181] on div "Medical - CIGNA" at bounding box center [240, 176] width 58 height 11
click at [222, 164] on span "2025 - OAP" at bounding box center [230, 165] width 39 height 11
click at [640, 25] on button "button" at bounding box center [642, 21] width 17 height 17
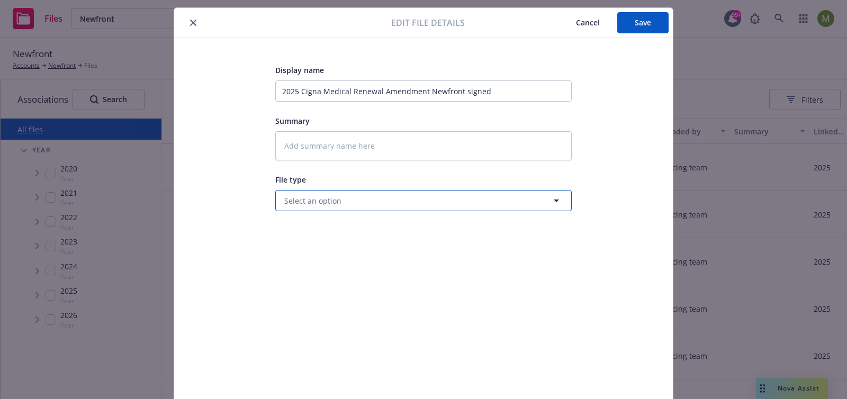
click at [448, 204] on button "Select an option" at bounding box center [423, 200] width 296 height 21
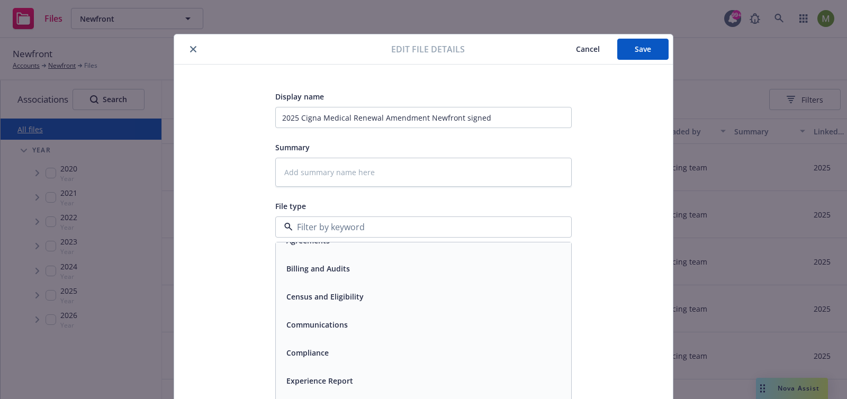
click at [593, 48] on span "Cancel" at bounding box center [588, 49] width 24 height 10
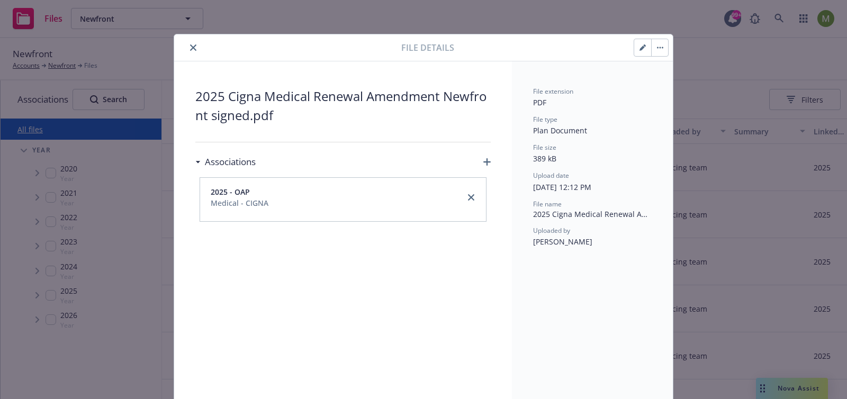
click at [190, 46] on icon "close" at bounding box center [193, 47] width 6 height 6
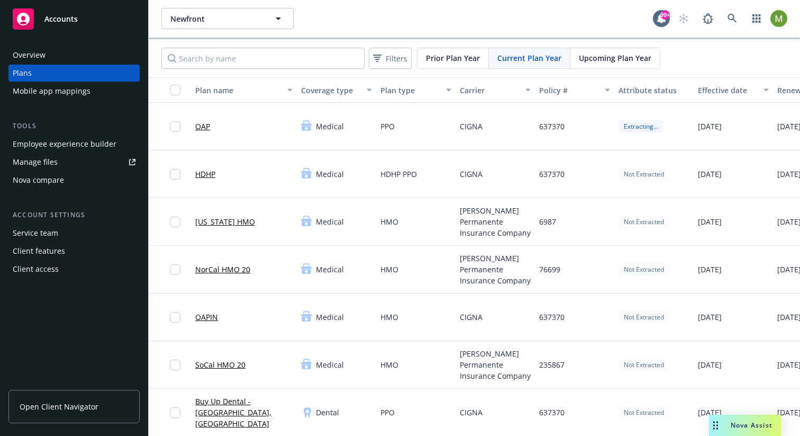
scroll to position [0, 140]
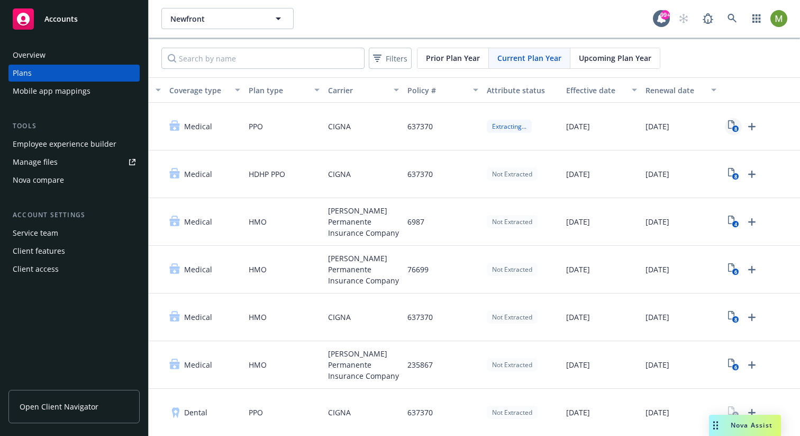
click at [732, 125] on rect "View Plan Documents" at bounding box center [735, 128] width 7 height 7
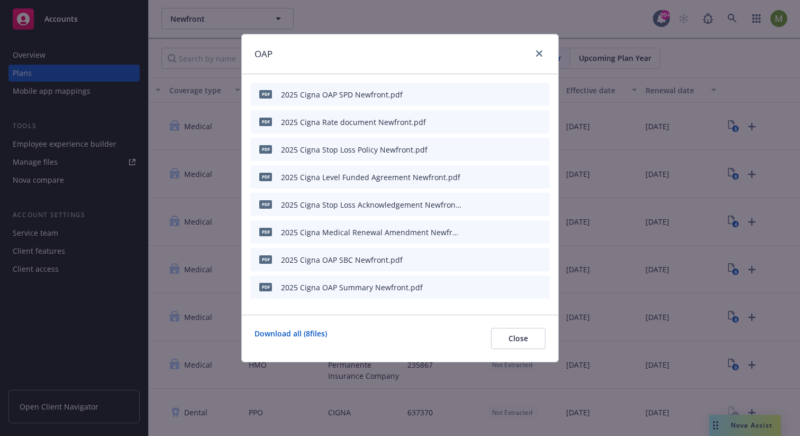
click at [505, 96] on icon "download file" at bounding box center [505, 93] width 8 height 8
click at [507, 260] on icon "download file" at bounding box center [505, 259] width 8 height 8
click at [506, 289] on icon "download file" at bounding box center [505, 286] width 8 height 8
click at [540, 55] on icon "close" at bounding box center [539, 53] width 6 height 6
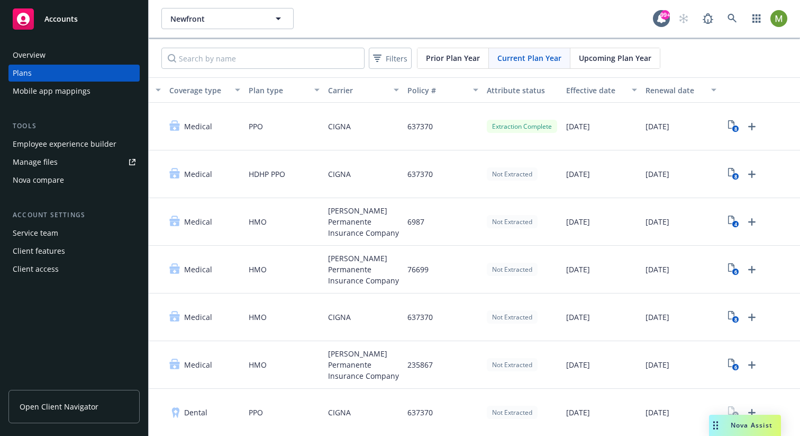
click at [50, 159] on div "Manage files" at bounding box center [35, 162] width 45 height 17
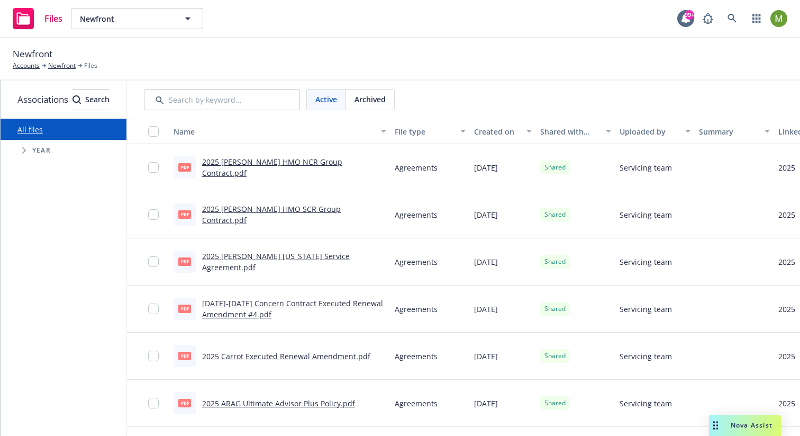
click at [343, 166] on link "2025 [PERSON_NAME] HMO NCR Group Contract.pdf" at bounding box center [272, 167] width 140 height 21
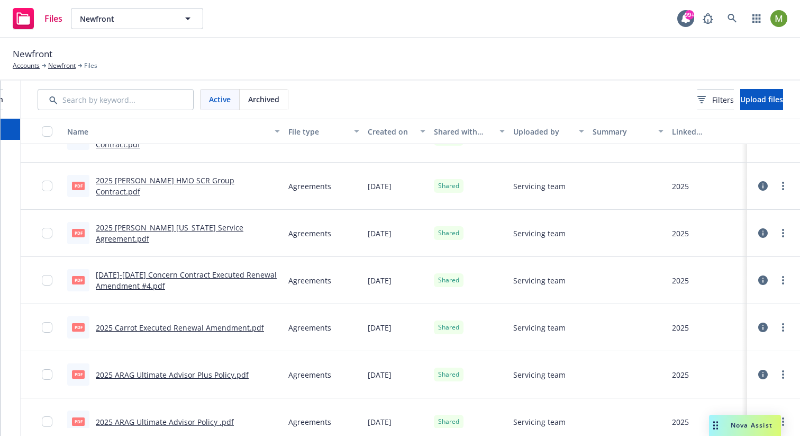
scroll to position [25, 0]
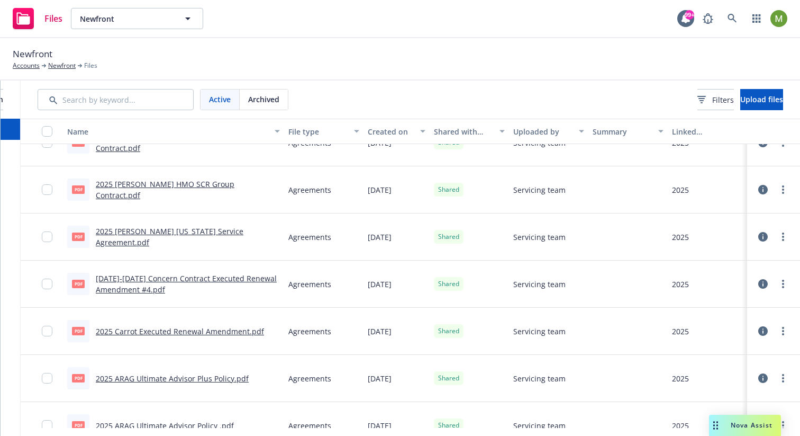
click at [164, 286] on div "[DATE]-[DATE] Concern Contract Executed Renewal Amendment #4.pdf" at bounding box center [188, 284] width 184 height 22
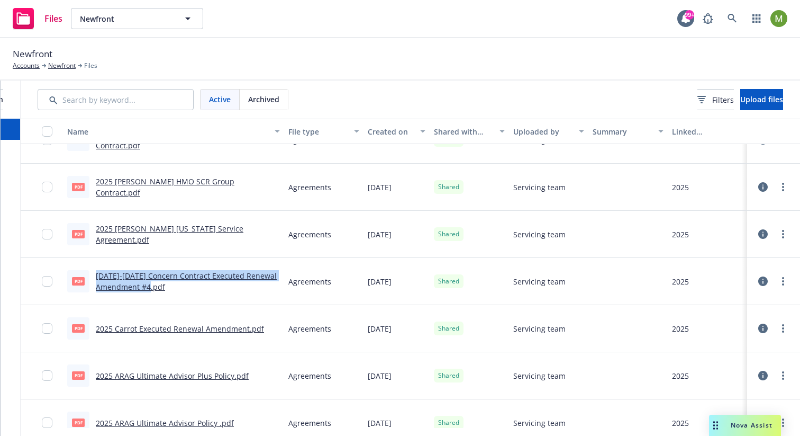
scroll to position [25, 0]
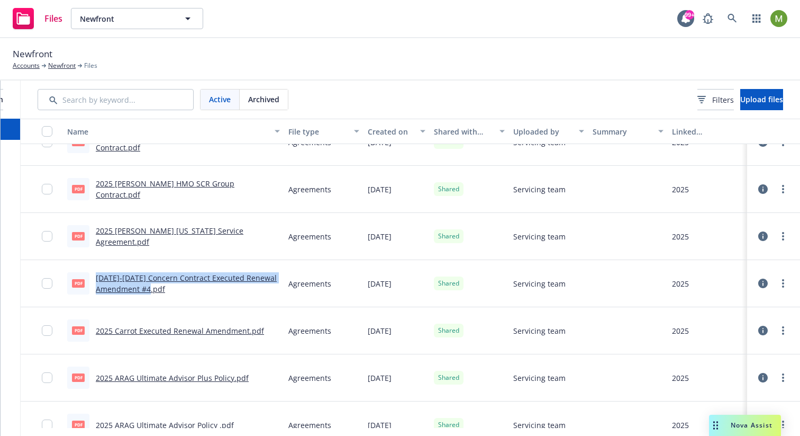
drag, startPoint x: 165, startPoint y: 289, endPoint x: 87, endPoint y: 275, distance: 78.9
click at [87, 275] on div "pdf [DATE]-[DATE] Concern Contract Executed Renewal Amendment #4.pdf" at bounding box center [173, 283] width 213 height 22
copy link "[DATE]-[DATE] Concern Contract Executed Renewal Amendment #4.pdf"
click at [759, 278] on icon at bounding box center [764, 283] width 10 height 10
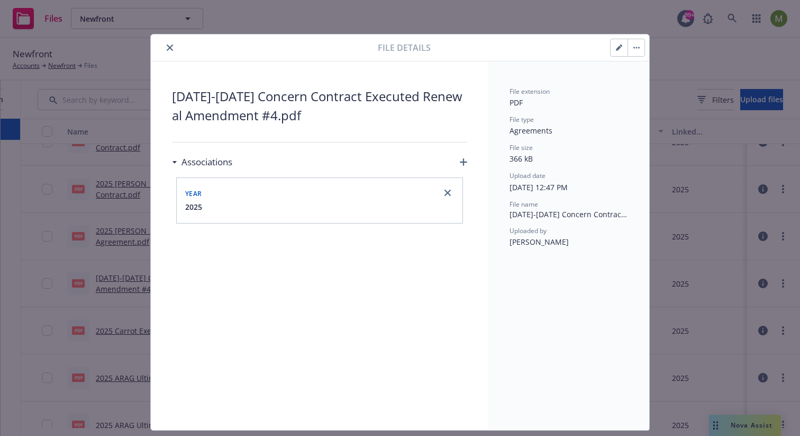
click at [169, 47] on button "close" at bounding box center [170, 47] width 13 height 13
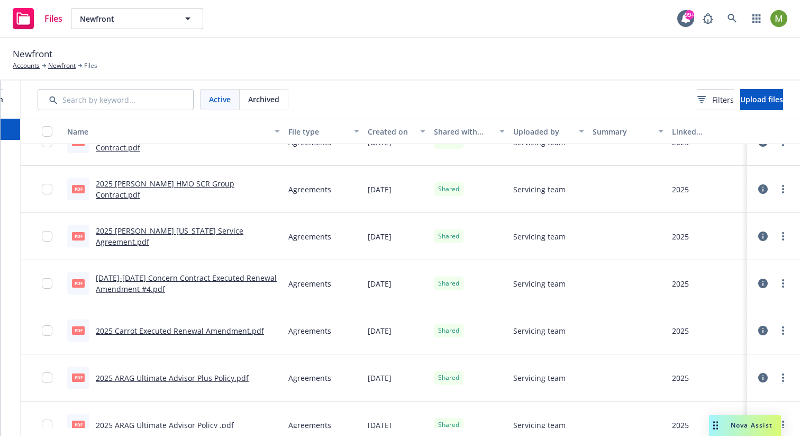
click at [139, 280] on link "[DATE]-[DATE] Concern Contract Executed Renewal Amendment #4.pdf" at bounding box center [186, 283] width 181 height 21
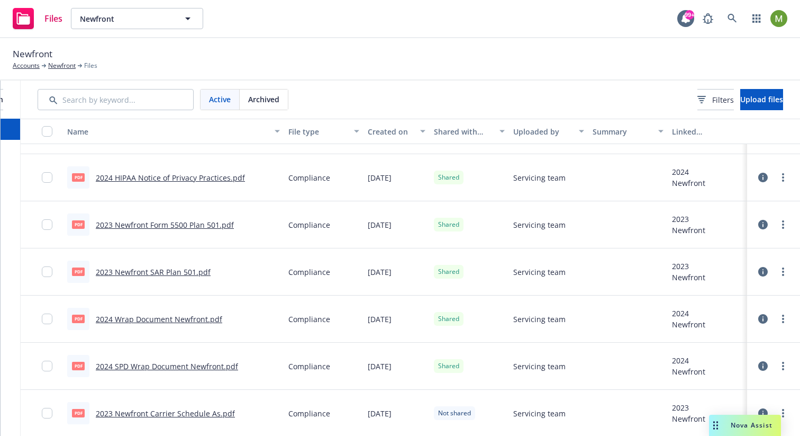
scroll to position [652, 0]
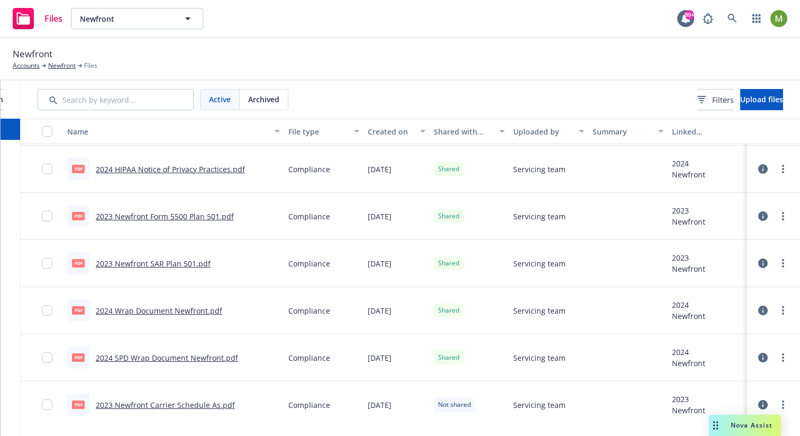
click at [158, 309] on link "2024 Wrap Document Newfront.pdf" at bounding box center [159, 310] width 127 height 10
click at [759, 312] on icon at bounding box center [764, 310] width 10 height 10
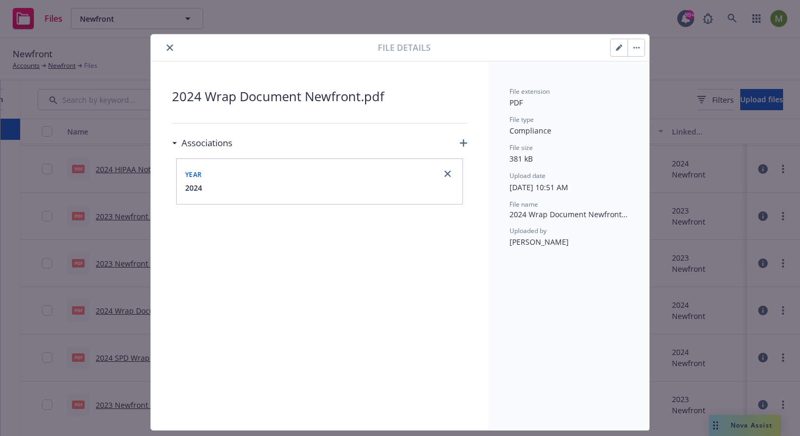
click at [166, 52] on button "close" at bounding box center [170, 47] width 13 height 13
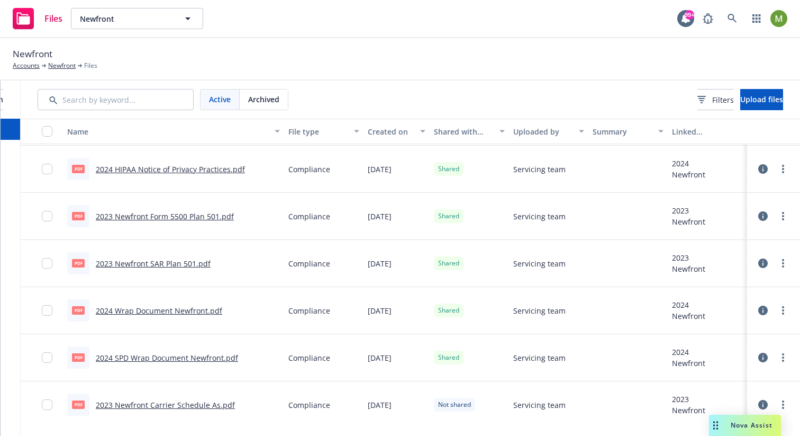
click at [163, 310] on link "2024 Wrap Document Newfront.pdf" at bounding box center [159, 310] width 127 height 10
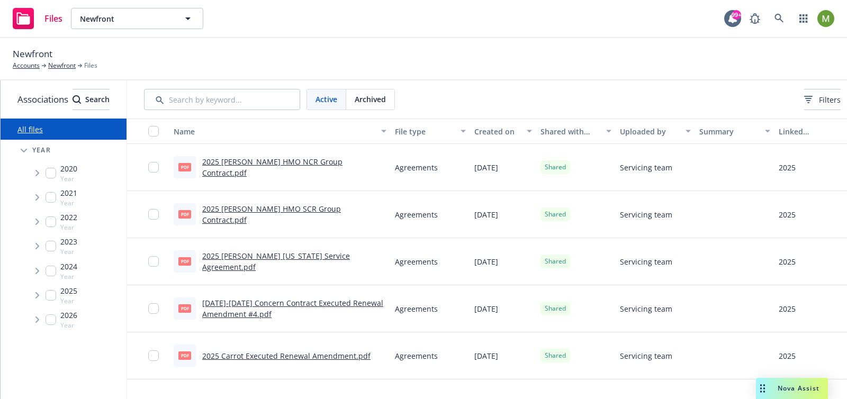
click at [798, 385] on span "Nova Assist" at bounding box center [799, 388] width 42 height 9
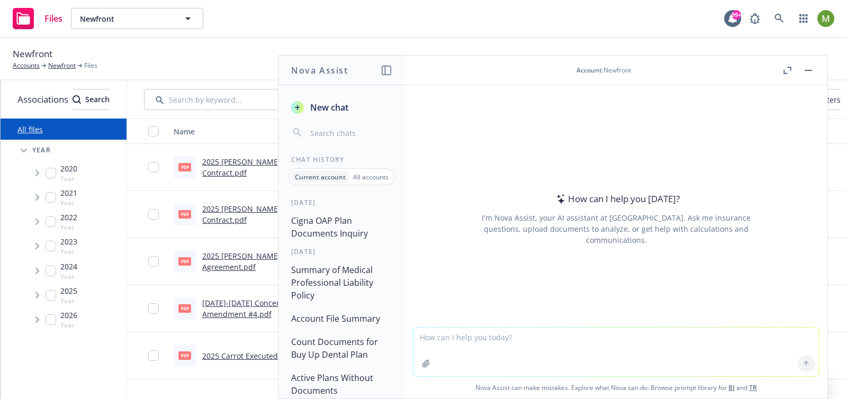
click at [504, 332] on textarea at bounding box center [616, 352] width 406 height 49
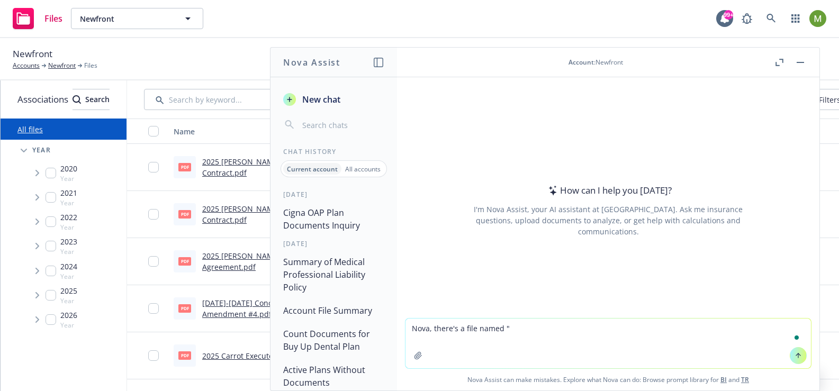
paste textarea "[DATE]-[DATE] Concern Contract Executed Renewal Amendment #4.pdf"
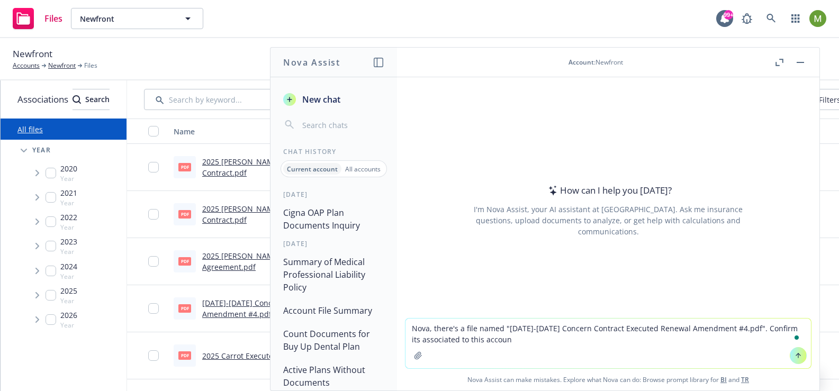
type textarea "Nova, there's a file named "[DATE]-[DATE] Concern Contract Executed Renewal Ame…"
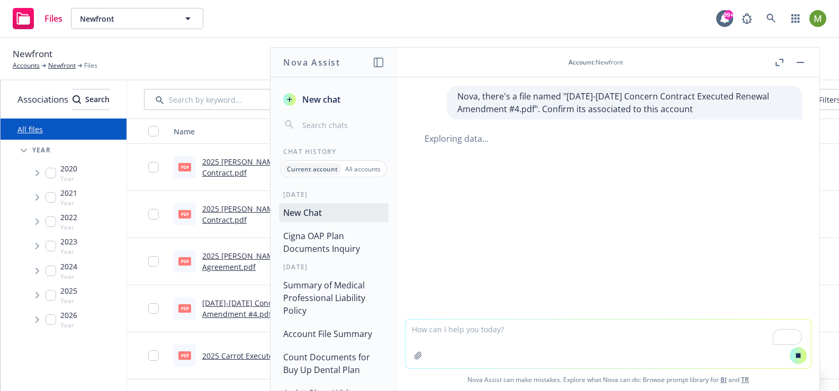
click at [541, 181] on div at bounding box center [609, 181] width 406 height 13
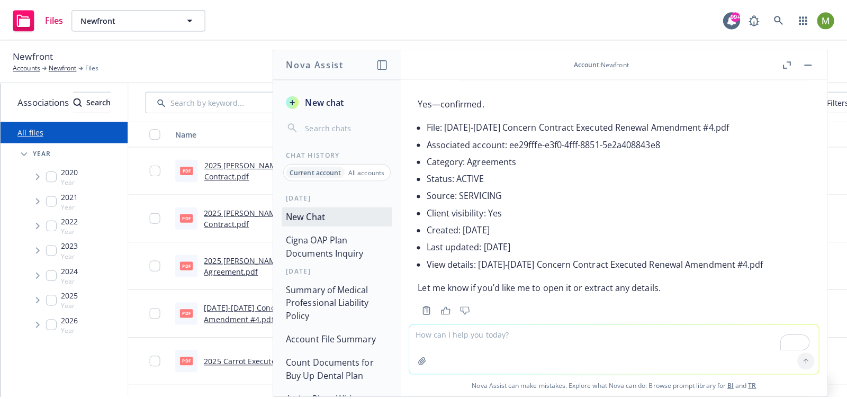
scroll to position [61, 0]
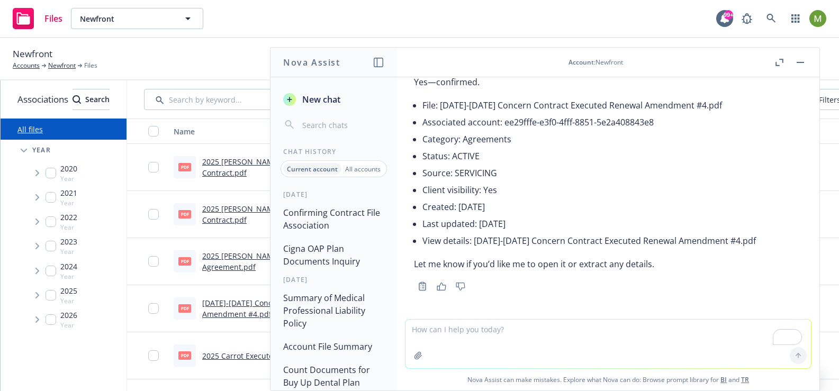
click at [332, 104] on span "New chat" at bounding box center [320, 99] width 40 height 13
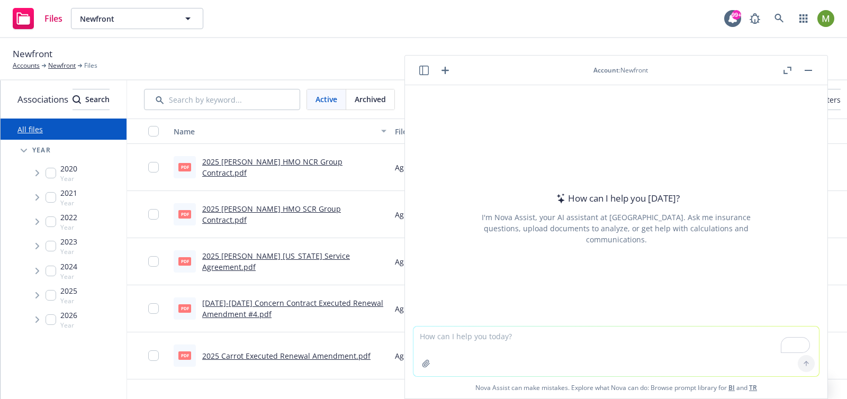
type textarea "CLAIMS AND SUBROGATION"
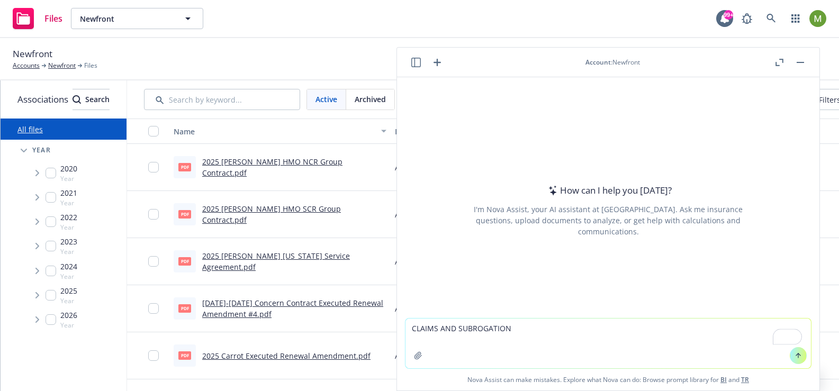
drag, startPoint x: 507, startPoint y: 330, endPoint x: 363, endPoint y: 325, distance: 144.1
click at [363, 325] on body "Files Newfront Newfront 99+ Newfront Accounts Newfront Files Associations Searc…" at bounding box center [419, 195] width 839 height 391
click at [411, 65] on icon "button" at bounding box center [416, 63] width 10 height 10
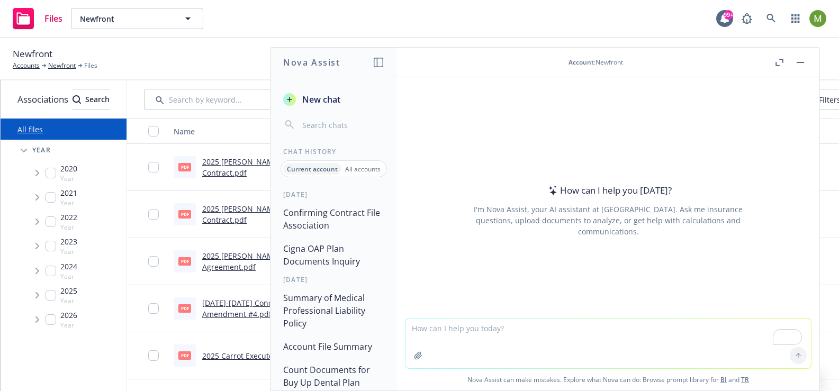
click at [510, 328] on textarea "To enrich screen reader interactions, please activate Accessibility in Grammarl…" at bounding box center [609, 344] width 406 height 50
click at [475, 334] on textarea "To enrich screen reader interactions, please activate Accessibility in Grammarl…" at bounding box center [609, 344] width 406 height 50
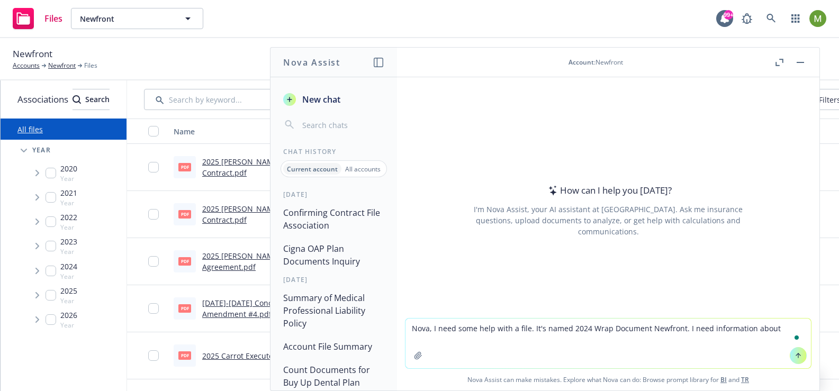
paste textarea "CLAIMS AND SUBROGATION"
drag, startPoint x: 486, startPoint y: 338, endPoint x: 769, endPoint y: 329, distance: 283.4
click at [769, 329] on textarea "Nova, I need some help with a file. It's named 2024 Wrap Document Newfront. I n…" at bounding box center [609, 344] width 406 height 50
drag, startPoint x: 485, startPoint y: 347, endPoint x: 394, endPoint y: 317, distance: 96.1
click at [397, 317] on div "Nova Assist New chat Chat History Current account All accounts [DATE] Confirmin…" at bounding box center [609, 219] width 424 height 344
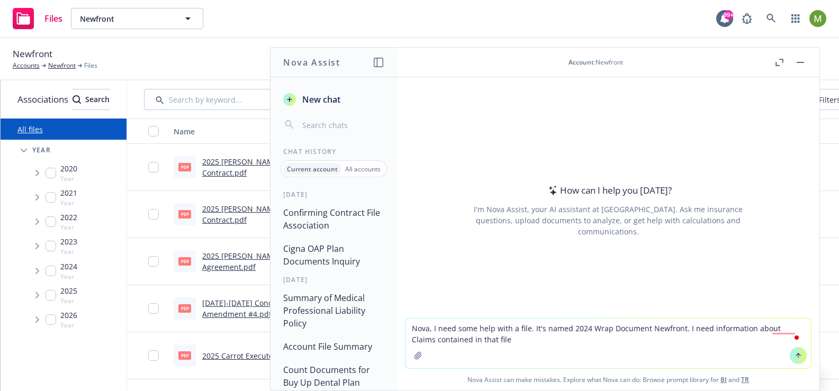
click at [512, 346] on textarea "Nova, I need some help with a file. It's named 2024 Wrap Document Newfront. I n…" at bounding box center [609, 344] width 406 height 50
drag, startPoint x: 507, startPoint y: 343, endPoint x: 356, endPoint y: 325, distance: 152.5
click at [397, 325] on div "Nova Assist New chat Chat History Current account All accounts [DATE] Confirmin…" at bounding box center [609, 219] width 424 height 344
paste textarea "your help with a file. It's called "2024 Wrap Document Newfront." I need inform…"
click at [622, 335] on textarea "Nova, I need your help with a file. It's called "2024 Wrap Document Newfront." …" at bounding box center [609, 344] width 406 height 50
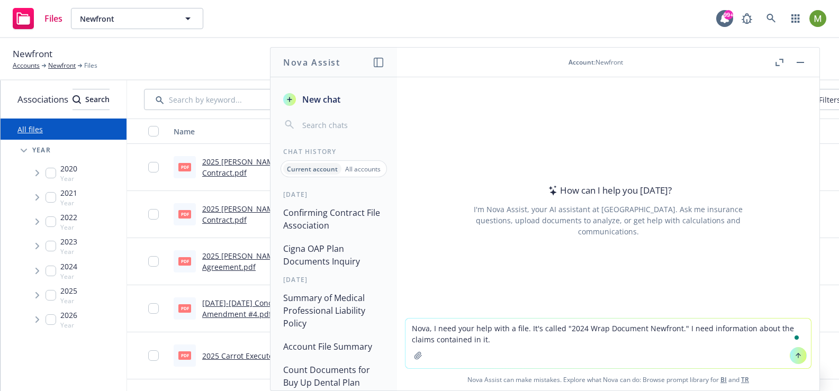
drag, startPoint x: 492, startPoint y: 340, endPoint x: 833, endPoint y: 324, distance: 340.8
click at [767, 327] on textarea "Nova, I need your help with a file. It's called "2024 Wrap Document Newfront." …" at bounding box center [609, 344] width 406 height 50
click at [461, 343] on textarea "Nova, I need your help with a file. It's called "2024 Wrap Document Newfront." …" at bounding box center [609, 344] width 406 height 50
click at [604, 340] on textarea "Nova, I need your help with a file. It's called "2024 Wrap Document Newfront." …" at bounding box center [609, 344] width 406 height 50
type textarea "Nova, I need your help with a file. It's called "2024 Wrap Document Newfront." …"
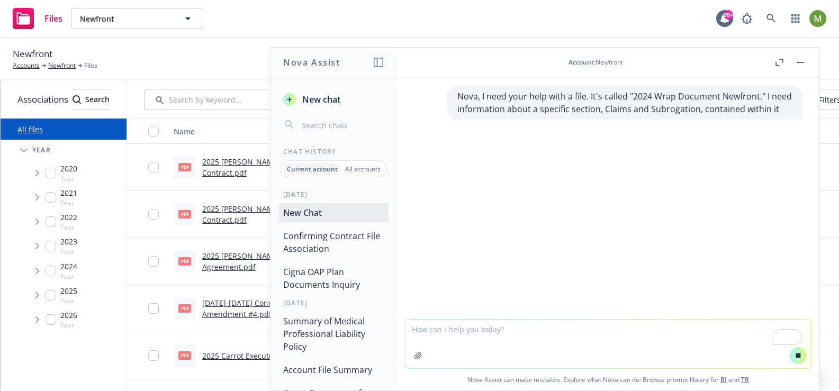
click at [304, 240] on button "Confirming Contract File Association" at bounding box center [334, 243] width 110 height 32
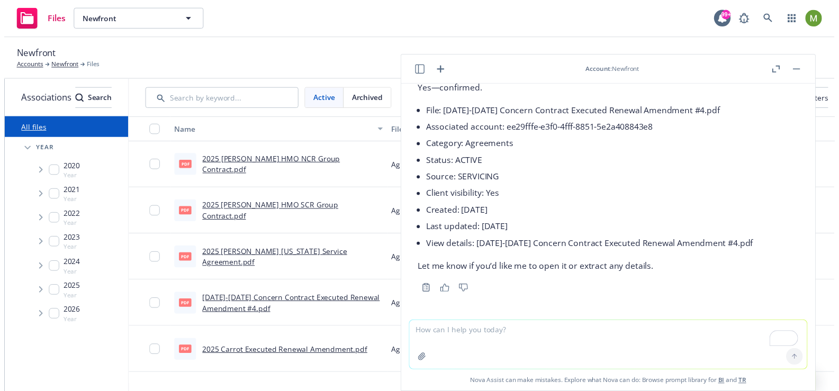
scroll to position [0, 0]
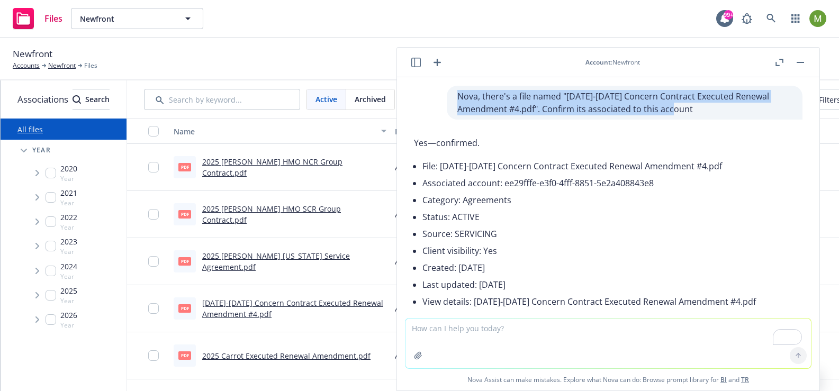
drag, startPoint x: 680, startPoint y: 111, endPoint x: 439, endPoint y: 96, distance: 240.8
click at [447, 96] on div "Nova, there's a file named "[DATE]-[DATE] Concern Contract Executed Renewal Ame…" at bounding box center [625, 103] width 356 height 34
copy p "Nova, there's a file named "[DATE]-[DATE] Concern Contract Executed Renewal Ame…"
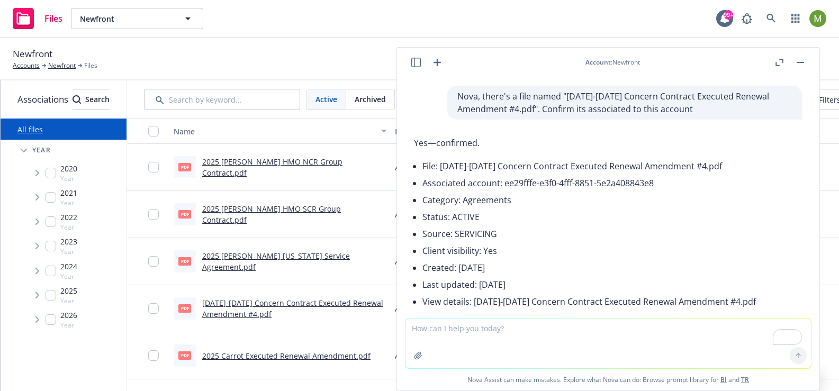
click at [436, 147] on p "Yes—confirmed." at bounding box center [585, 143] width 342 height 13
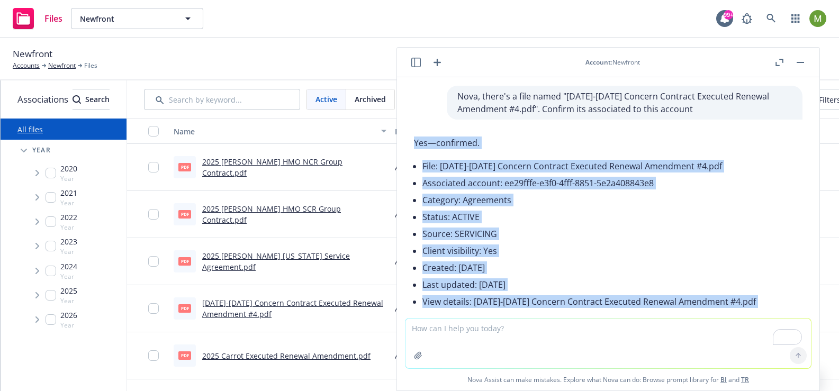
scroll to position [62, 0]
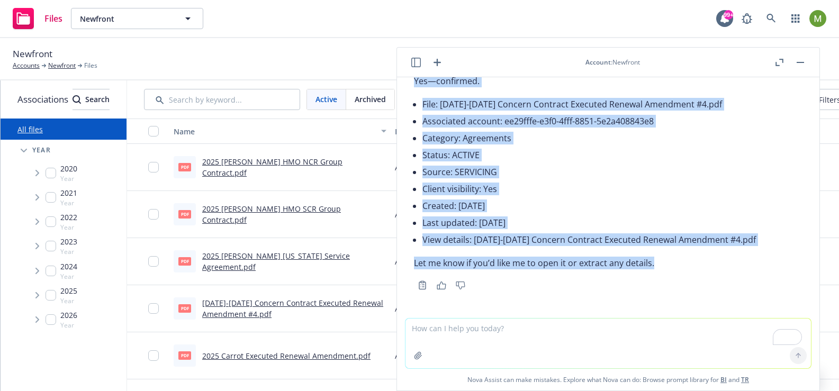
drag, startPoint x: 414, startPoint y: 141, endPoint x: 654, endPoint y: 265, distance: 270.2
click at [654, 265] on div "Yes—confirmed. File: [DATE]-[DATE] Concern Contract Executed Renewal Amendment …" at bounding box center [585, 171] width 342 height 203
copy div "Yes—confirmed. File: [DATE]-[DATE] Concern Contract Executed Renewal Amendment …"
click at [418, 287] on icon "Copy to clipboard" at bounding box center [423, 286] width 10 height 10
click at [417, 64] on icon "button" at bounding box center [416, 63] width 10 height 10
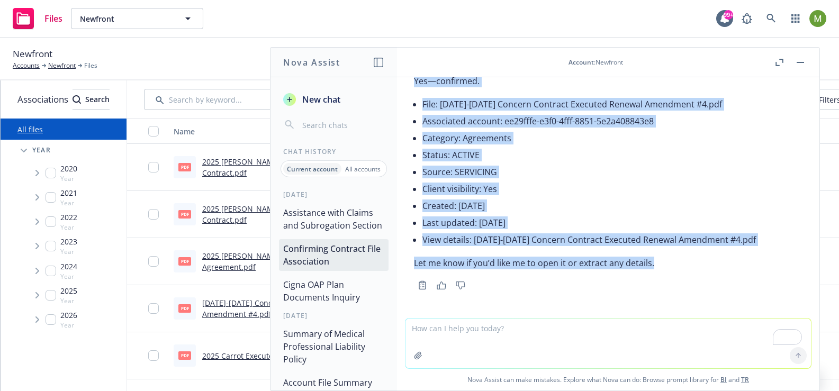
click at [326, 214] on button "Assistance with Claims and Subrogation Section" at bounding box center [334, 219] width 110 height 32
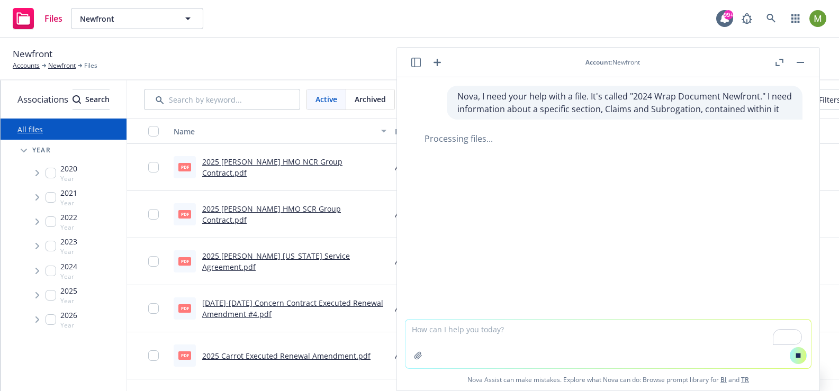
scroll to position [0, 1]
click at [515, 197] on div "Nova, I need your help with a file. It's called "2024 Wrap Document Newfront." …" at bounding box center [608, 198] width 422 height 242
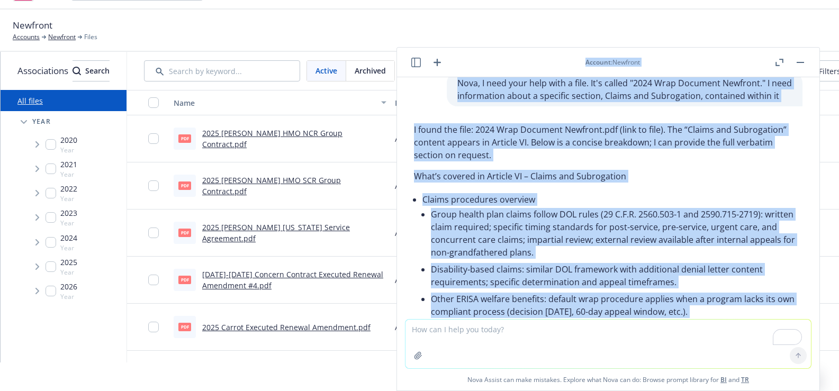
scroll to position [0, 0]
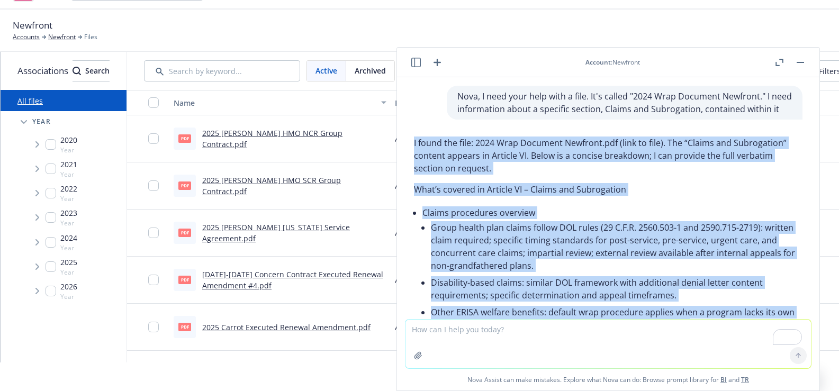
drag, startPoint x: 668, startPoint y: 266, endPoint x: 408, endPoint y: 143, distance: 287.5
copy div "I found the file: 2024 Wrap Document Newfront.pdf (link to file). The “Claims a…"
click at [325, 104] on div "Name" at bounding box center [274, 102] width 201 height 11
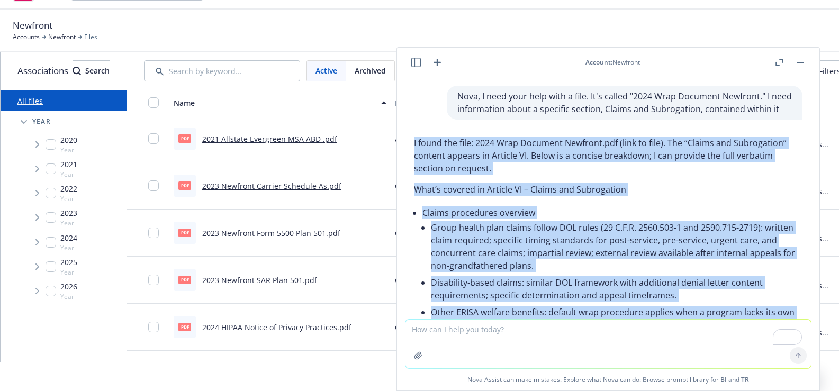
click at [325, 104] on div "Name" at bounding box center [274, 102] width 201 height 11
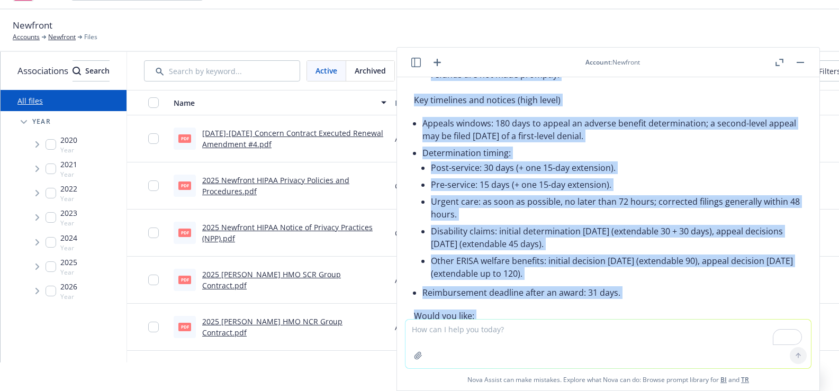
scroll to position [679, 0]
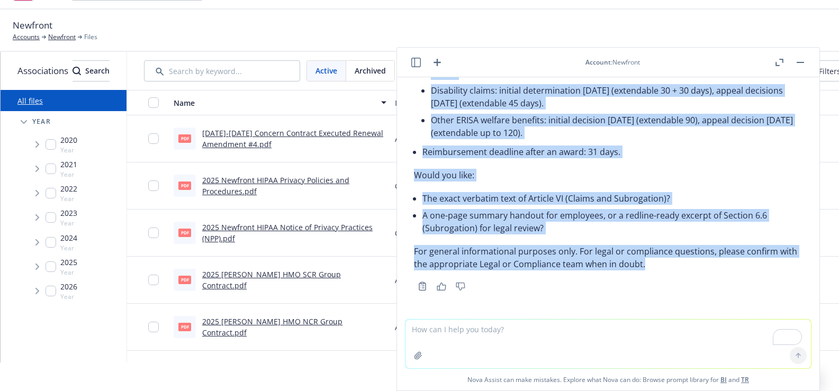
click at [421, 288] on icon "Copy to clipboard" at bounding box center [421, 288] width 0 height 0
click at [442, 287] on icon "button" at bounding box center [442, 287] width 10 height 8
